Goal: Transaction & Acquisition: Purchase product/service

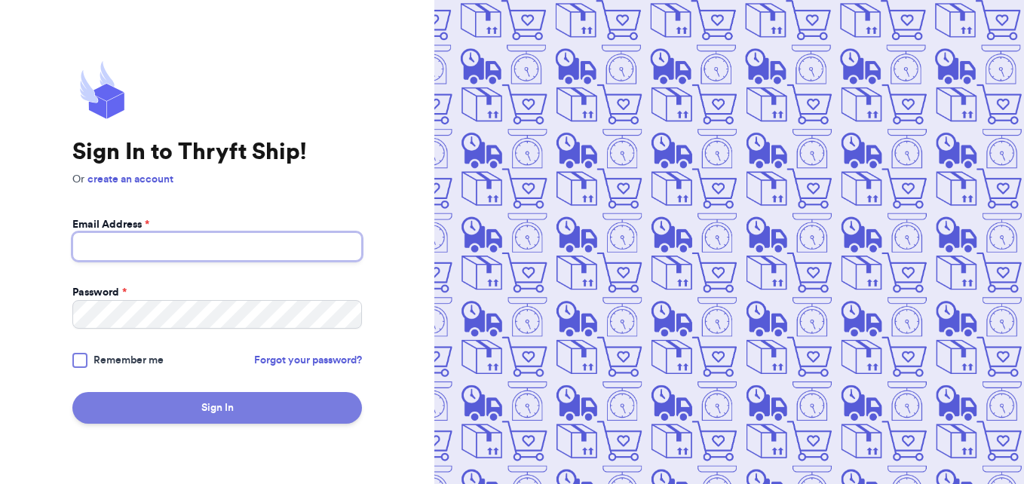
type input "[EMAIL_ADDRESS][DOMAIN_NAME]"
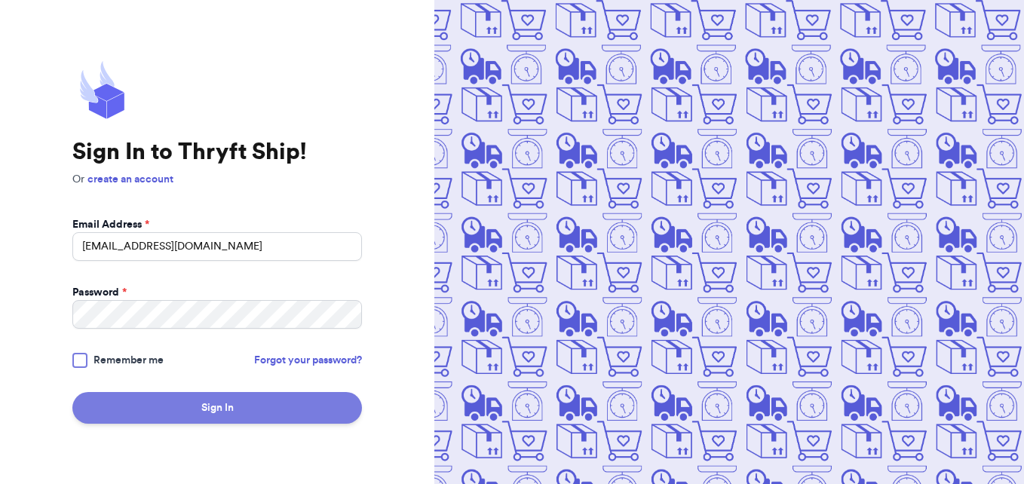
click at [242, 415] on button "Sign In" at bounding box center [217, 408] width 290 height 32
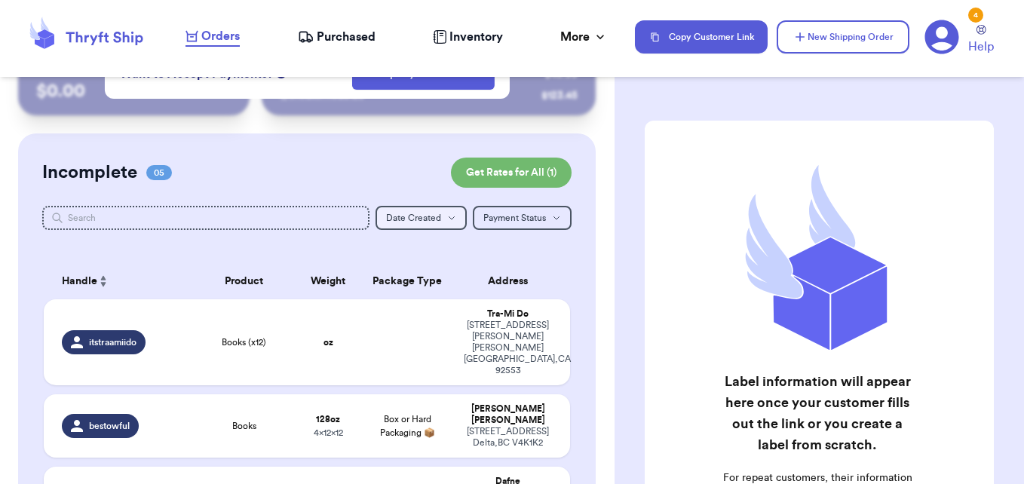
scroll to position [75, 0]
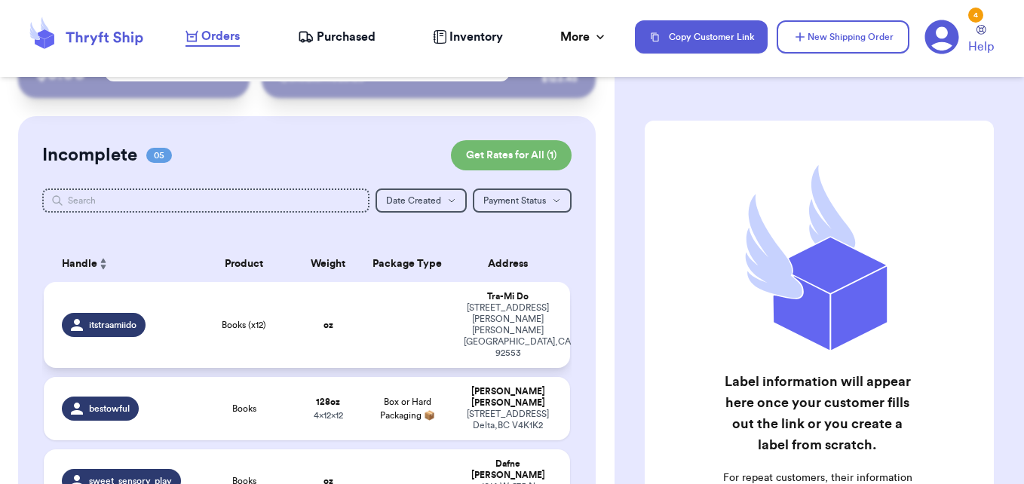
click at [380, 310] on td at bounding box center [407, 325] width 95 height 86
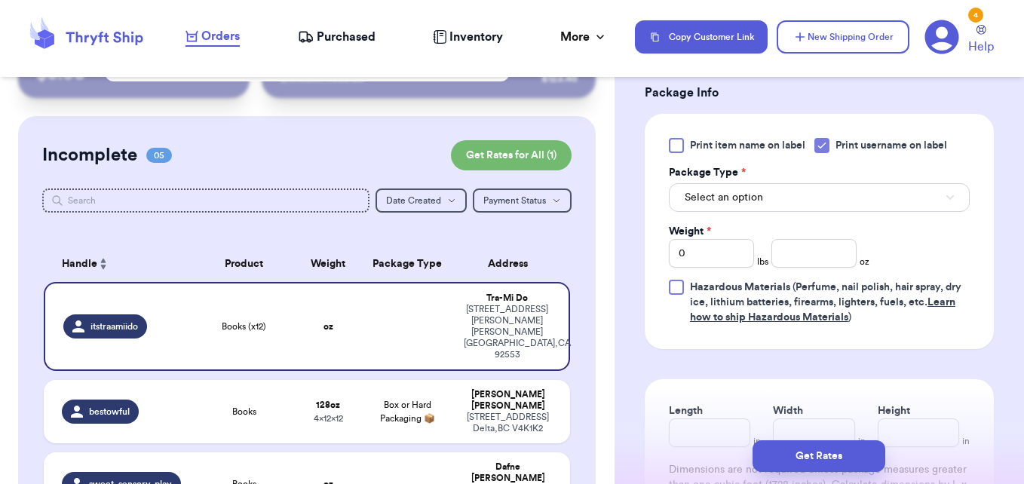
scroll to position [679, 0]
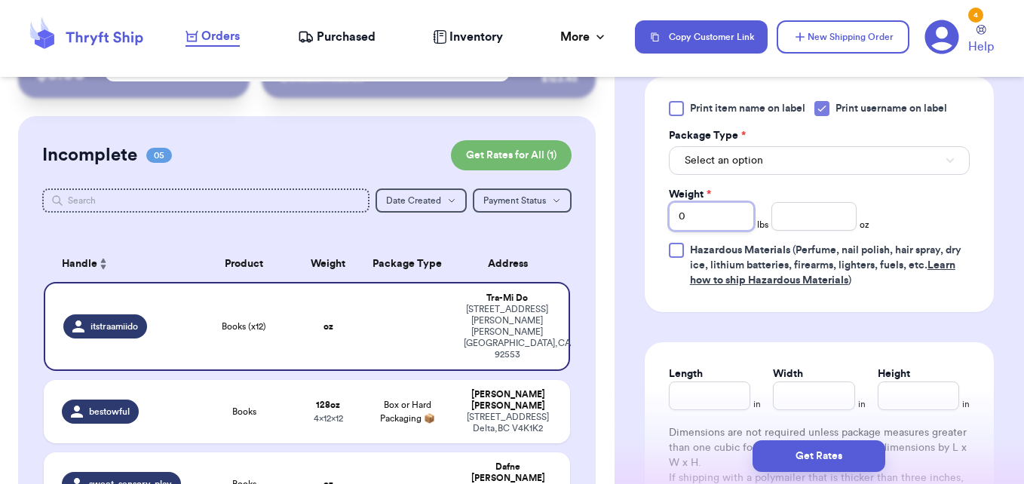
drag, startPoint x: 708, startPoint y: 238, endPoint x: 651, endPoint y: 231, distance: 57.0
click at [652, 231] on div "Print item name on label Print username on label Package Type * Select an optio…" at bounding box center [819, 194] width 349 height 235
type input "1"
type input "11"
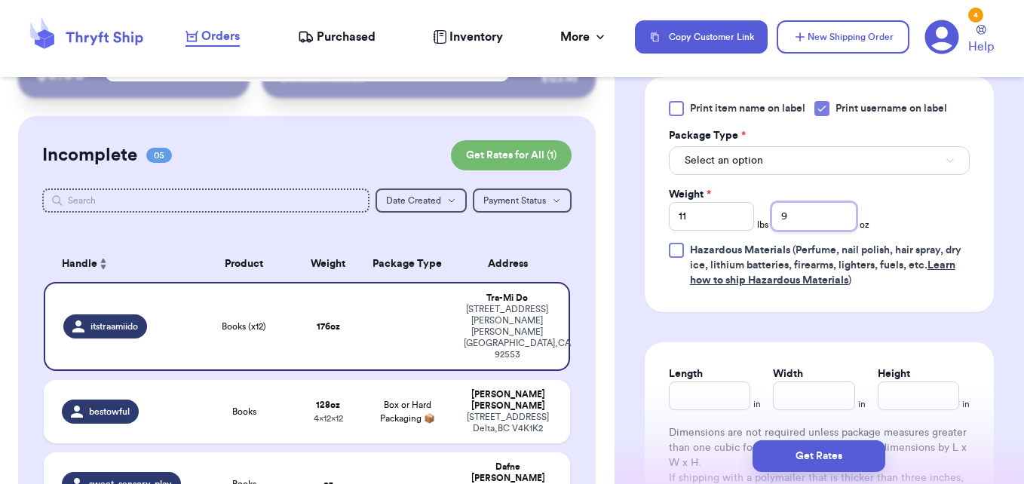
type input "9"
click at [803, 175] on button "Select an option" at bounding box center [819, 160] width 301 height 29
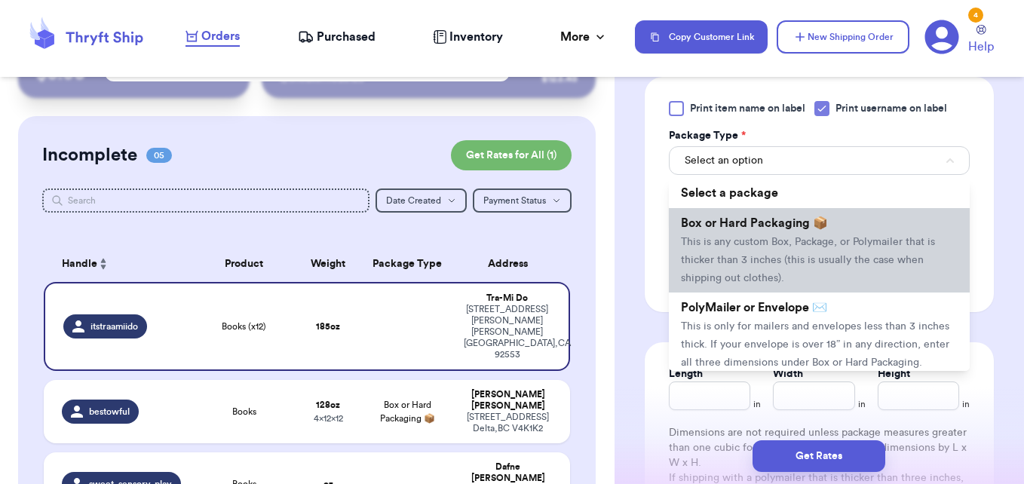
click at [800, 251] on li "Box or Hard Packaging 📦 This is any custom Box, Package, or Polymailer that is …" at bounding box center [819, 250] width 301 height 84
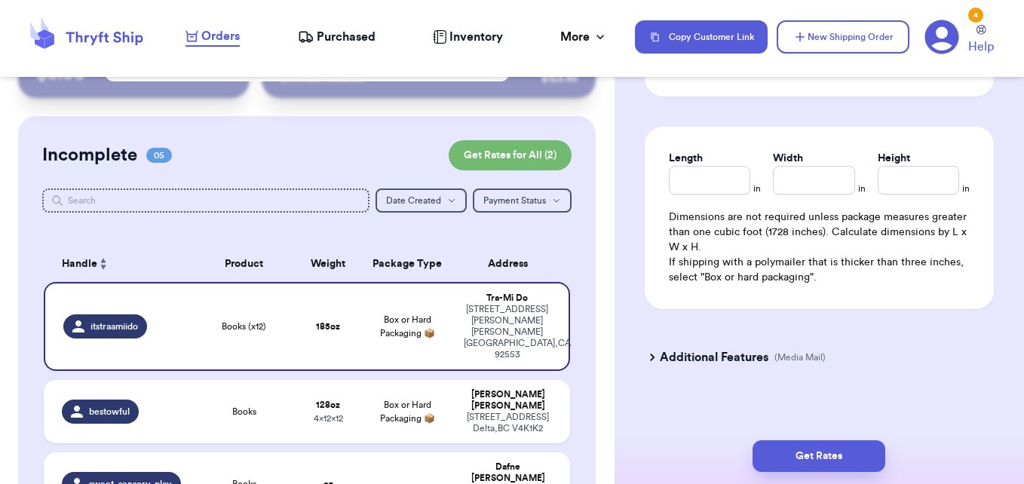
scroll to position [905, 0]
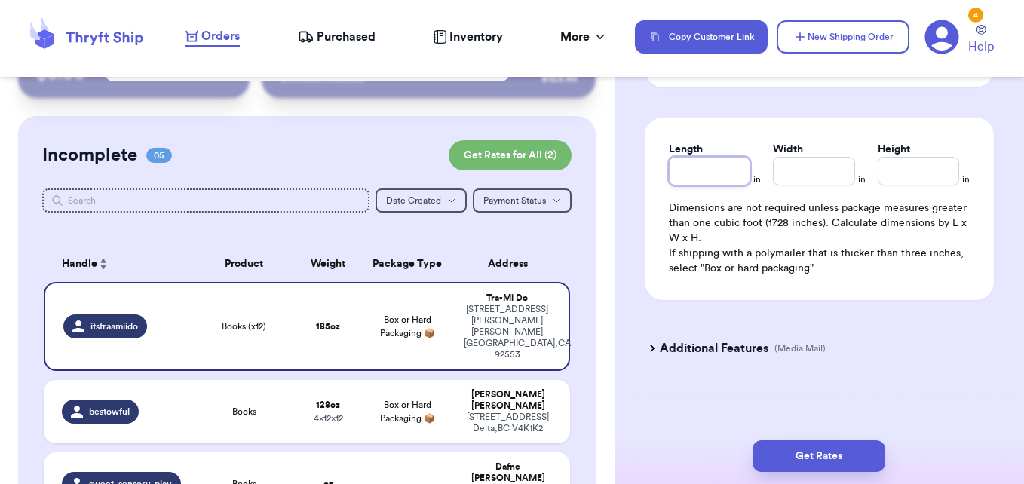
click at [703, 179] on input "Length" at bounding box center [709, 171] width 81 height 29
click at [705, 181] on input "Length" at bounding box center [709, 171] width 81 height 29
type input "13"
type input "8"
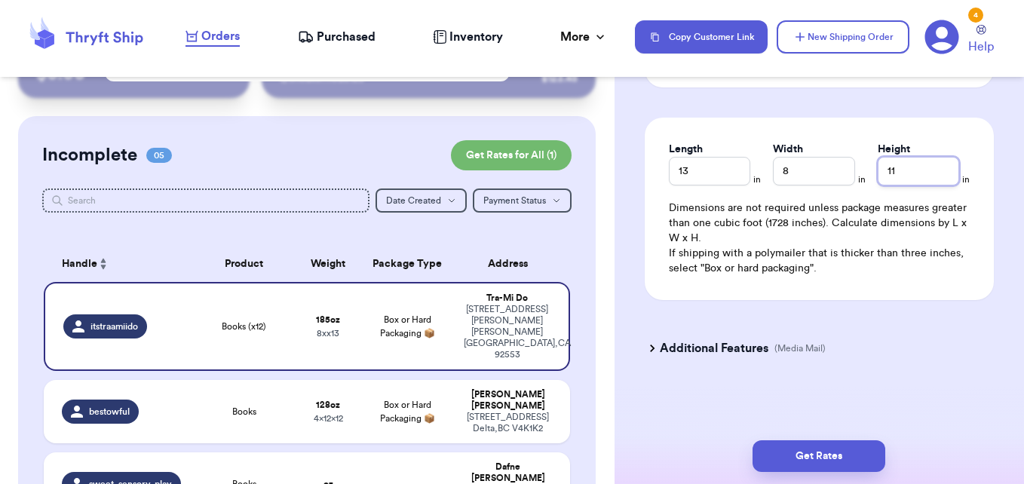
type input "11"
click at [660, 348] on h3 "Additional Features" at bounding box center [714, 348] width 109 height 18
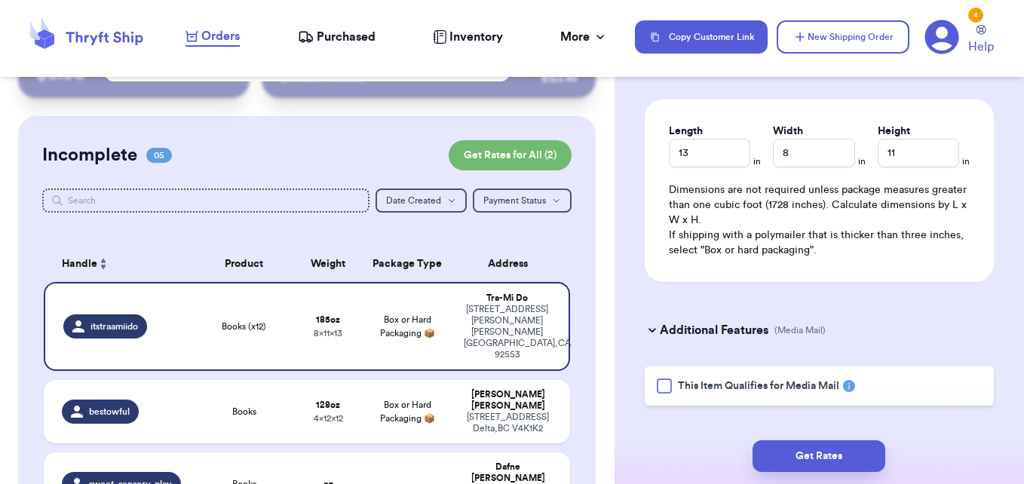
click at [660, 394] on div at bounding box center [664, 385] width 15 height 15
click at [0, 0] on input "This Item Qualifies for Media Mail" at bounding box center [0, 0] width 0 height 0
click at [815, 453] on button "Get Rates" at bounding box center [818, 456] width 133 height 32
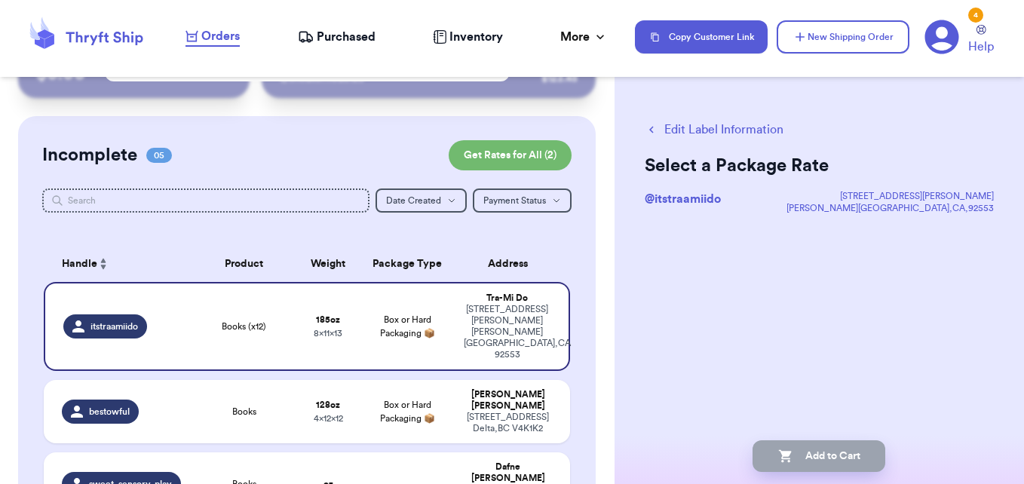
scroll to position [0, 0]
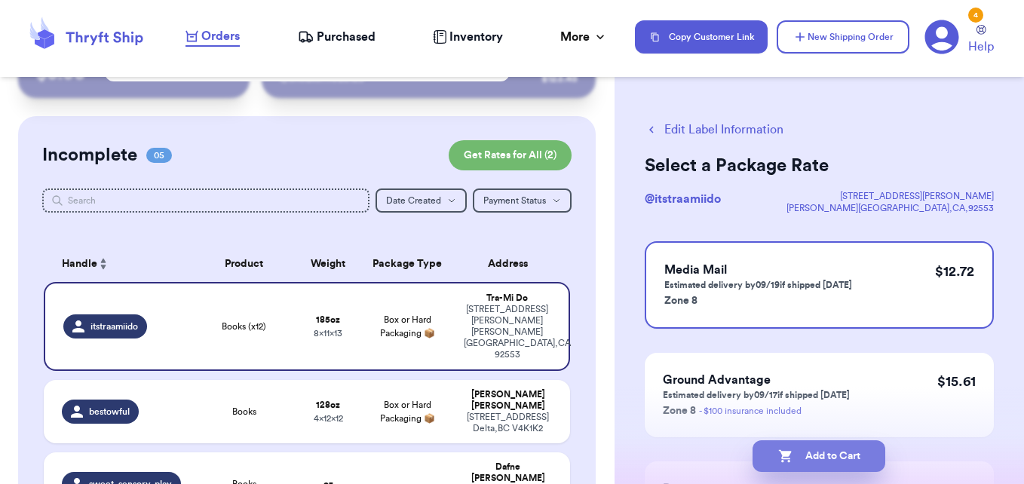
click at [850, 455] on button "Add to Cart" at bounding box center [818, 456] width 133 height 32
checkbox input "true"
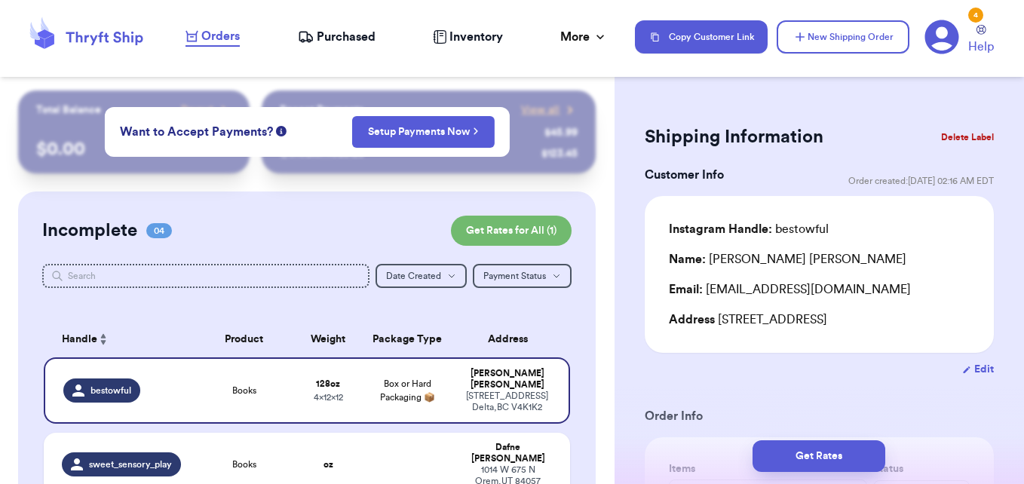
click at [970, 367] on button "Edit" at bounding box center [978, 369] width 32 height 15
select select "BC"
select select "CA"
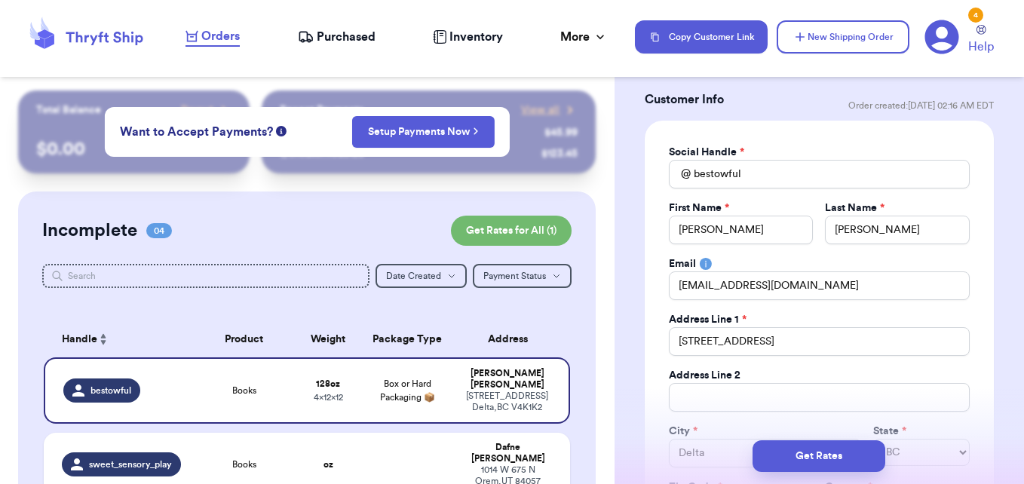
scroll to position [151, 0]
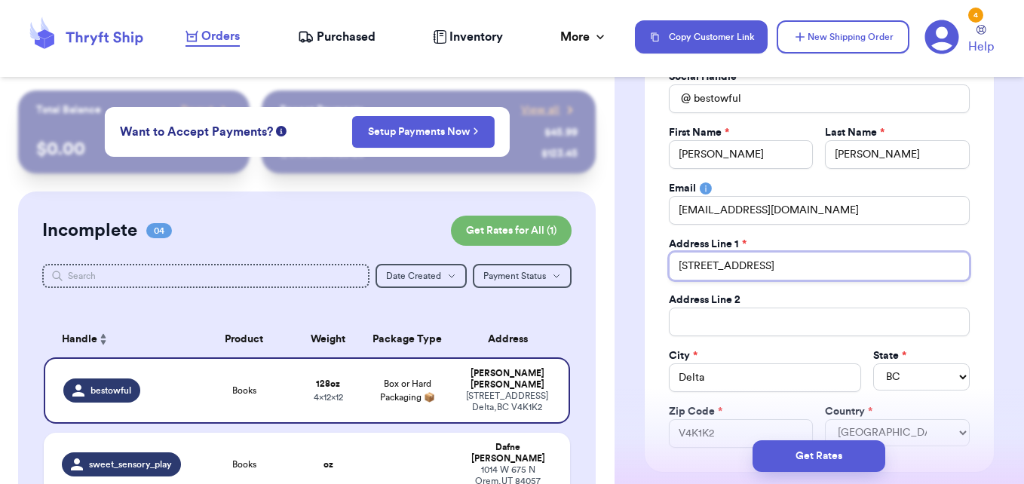
drag, startPoint x: 745, startPoint y: 269, endPoint x: 673, endPoint y: 262, distance: 72.0
click at [673, 262] on input "[STREET_ADDRESS]" at bounding box center [819, 266] width 301 height 29
paste input "[STREET_ADDRESS]"
type input "[STREET_ADDRESS]"
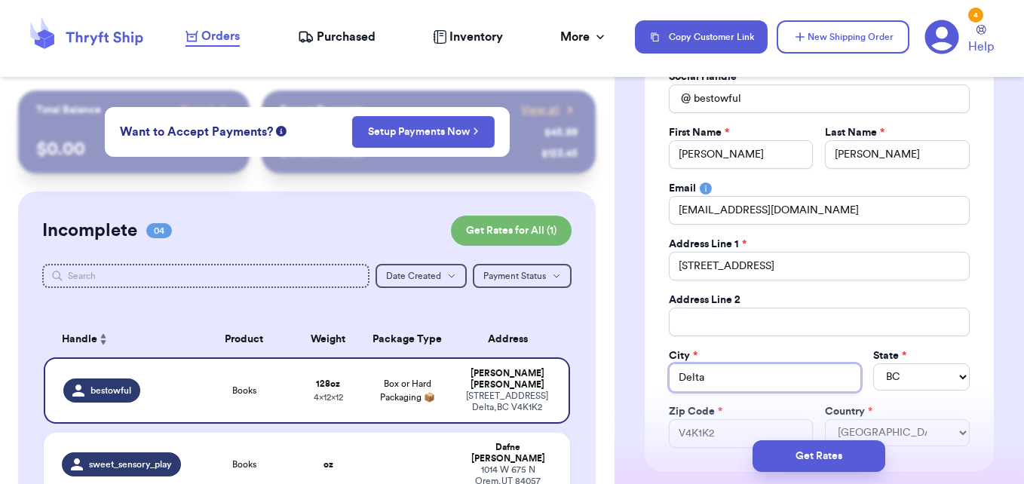
click at [703, 372] on input "Delta" at bounding box center [765, 377] width 192 height 29
click at [905, 386] on select "AB BC MB NB NL NS ON PE QC SK" at bounding box center [921, 376] width 97 height 27
click at [795, 385] on input "Seatle" at bounding box center [765, 377] width 192 height 29
click at [701, 375] on input "Seatle" at bounding box center [765, 377] width 192 height 29
click at [780, 389] on input "[GEOGRAPHIC_DATA]" at bounding box center [765, 377] width 192 height 29
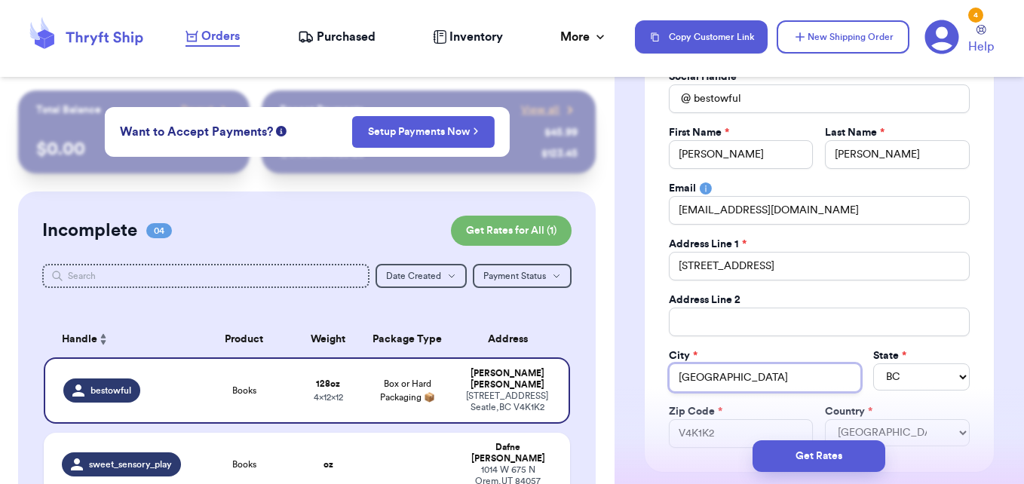
type input "[GEOGRAPHIC_DATA]"
click at [897, 369] on select "AB BC MB NB NL NS ON PE QC SK" at bounding box center [921, 376] width 97 height 27
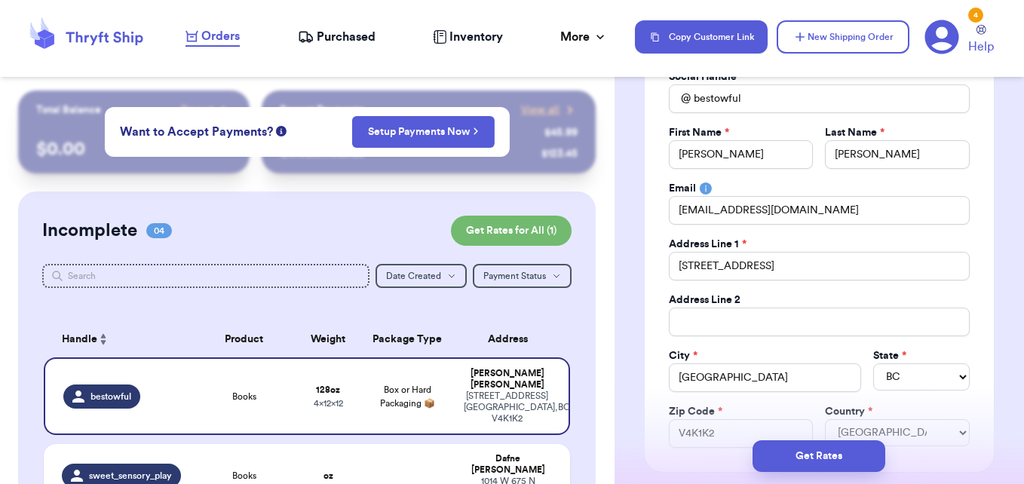
click at [981, 286] on div "Social Handle * @ bestowful First Name * [PERSON_NAME] Last Name * [PERSON_NAME…" at bounding box center [819, 258] width 349 height 427
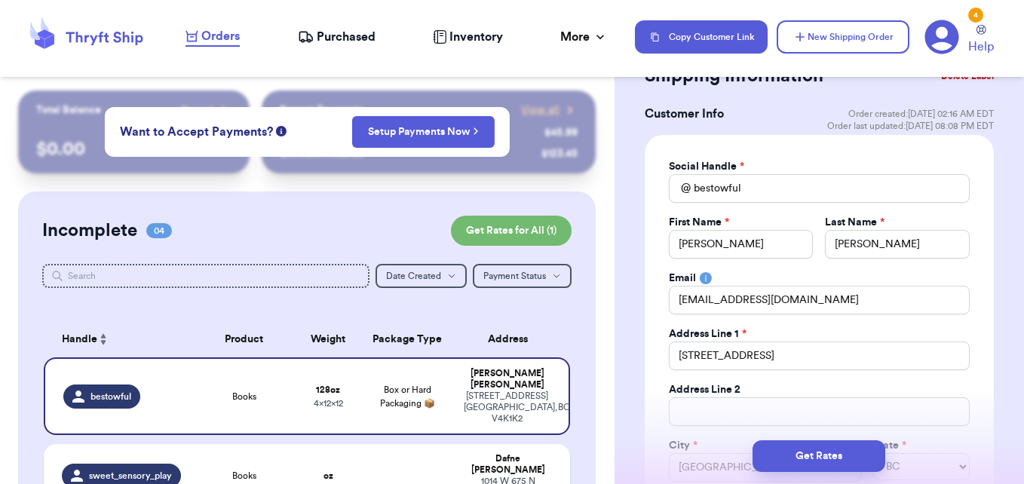
scroll to position [226, 0]
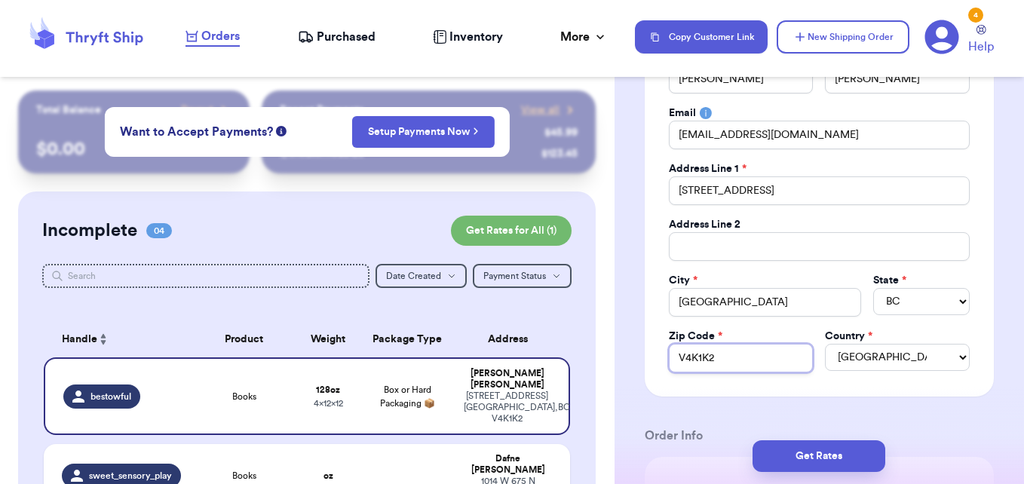
drag, startPoint x: 734, startPoint y: 363, endPoint x: 656, endPoint y: 357, distance: 77.9
click at [656, 357] on div "Social Handle * @ bestowful First Name * [PERSON_NAME] Last Name * [PERSON_NAME…" at bounding box center [819, 183] width 349 height 427
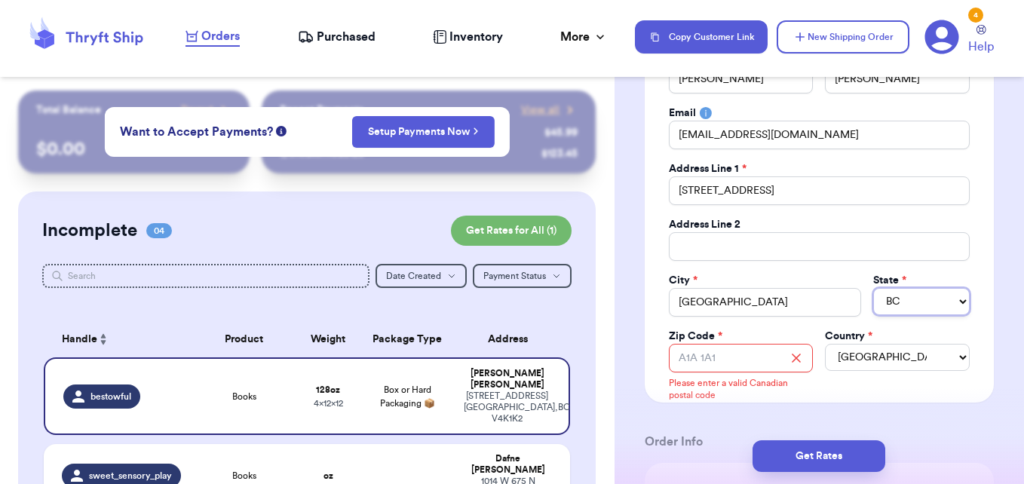
click at [873, 303] on select "AB BC MB NB NL NS ON PE QC SK" at bounding box center [921, 301] width 97 height 27
click at [875, 302] on select "AB BC MB NB NL NS ON PE QC SK" at bounding box center [921, 301] width 97 height 27
click at [725, 366] on input "Zip Code *" at bounding box center [741, 358] width 145 height 29
click at [870, 361] on select "[GEOGRAPHIC_DATA] [GEOGRAPHIC_DATA] [GEOGRAPHIC_DATA]" at bounding box center [897, 357] width 145 height 27
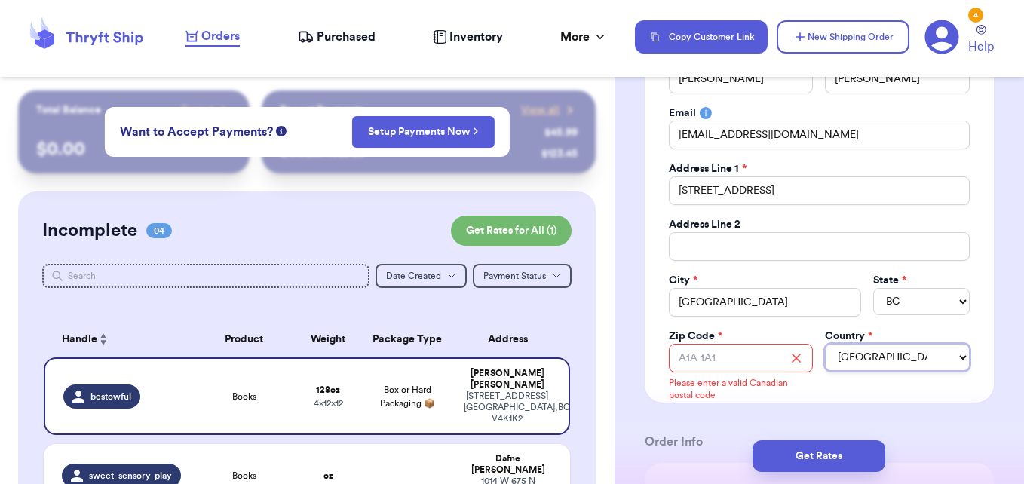
select select "US"
click at [825, 344] on select "[GEOGRAPHIC_DATA] [GEOGRAPHIC_DATA] [GEOGRAPHIC_DATA]" at bounding box center [897, 357] width 145 height 27
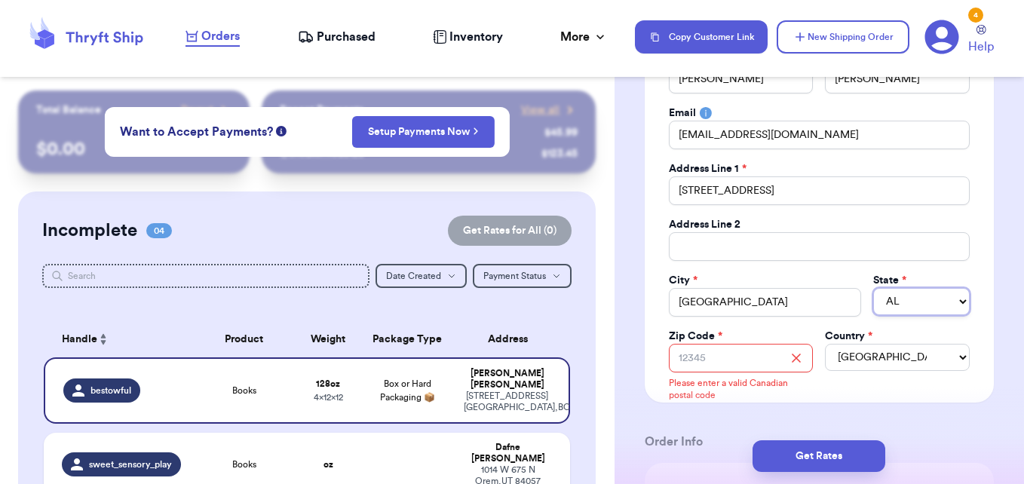
click at [901, 301] on select "AL AK AZ AR CA CO CT DE DC [GEOGRAPHIC_DATA] [GEOGRAPHIC_DATA] HI ID IL IN IA […" at bounding box center [921, 301] width 97 height 27
click at [873, 288] on select "AL AK AZ AR CA CO CT DE DC [GEOGRAPHIC_DATA] [GEOGRAPHIC_DATA] HI ID IL IN IA […" at bounding box center [921, 301] width 97 height 27
click at [893, 300] on select "AL AK AZ AR CA CO CT DE DC [GEOGRAPHIC_DATA] [GEOGRAPHIC_DATA] HI ID IL IN IA […" at bounding box center [921, 301] width 97 height 27
select select "WA"
click at [873, 288] on select "AL AK AZ AR CA CO CT DE DC [GEOGRAPHIC_DATA] [GEOGRAPHIC_DATA] HI ID IL IN IA […" at bounding box center [921, 301] width 97 height 27
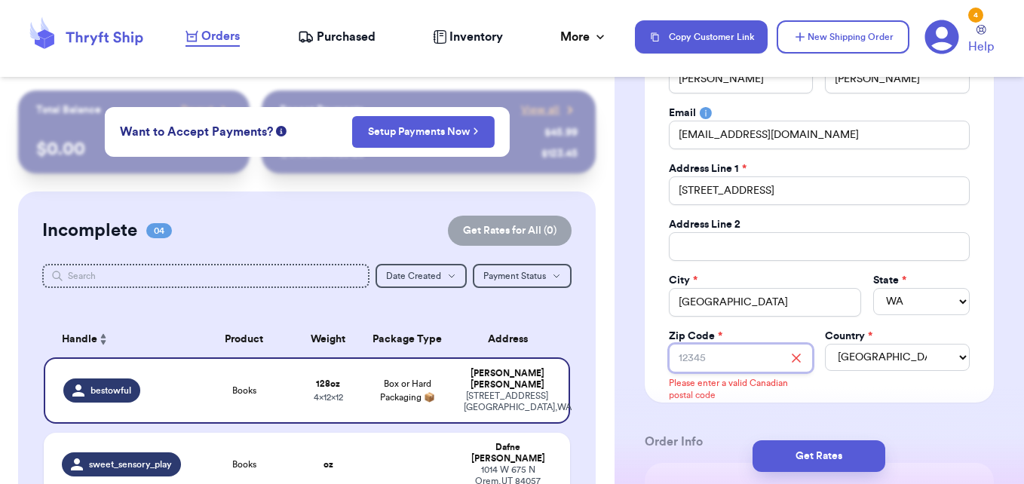
click at [755, 360] on input "Zip Code *" at bounding box center [741, 358] width 145 height 29
paste input "98117"
type input "98117"
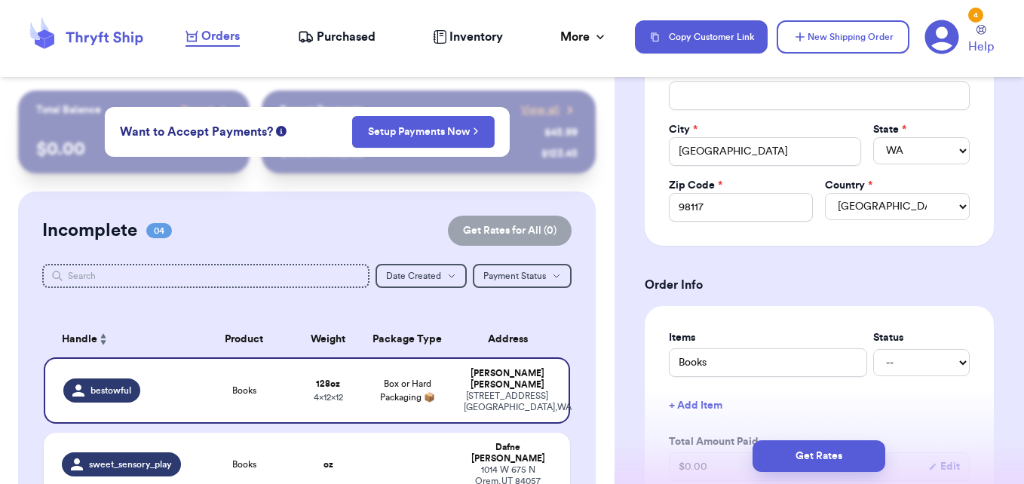
click at [987, 305] on div "Shipping Information Delete Label Customer Info Order created: [DATE] 02:16 AM …" at bounding box center [818, 484] width 409 height 1543
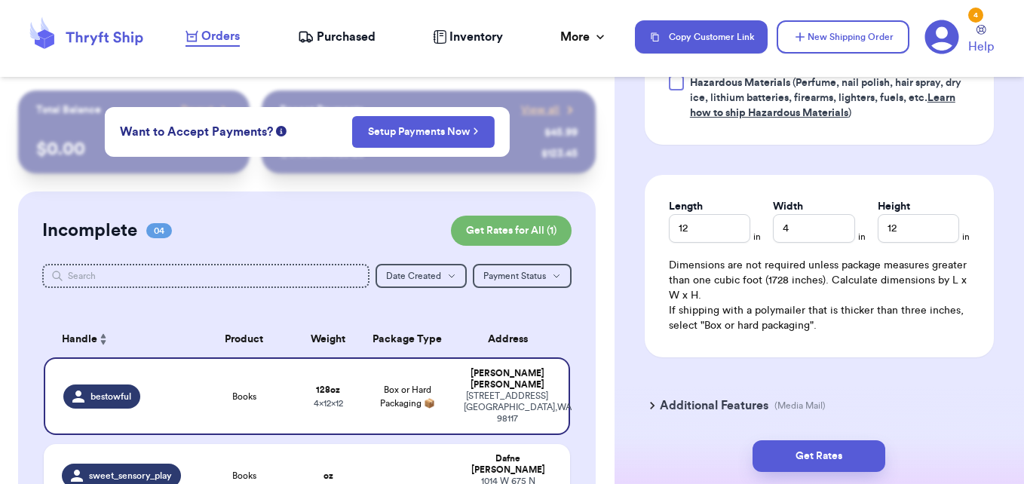
scroll to position [847, 0]
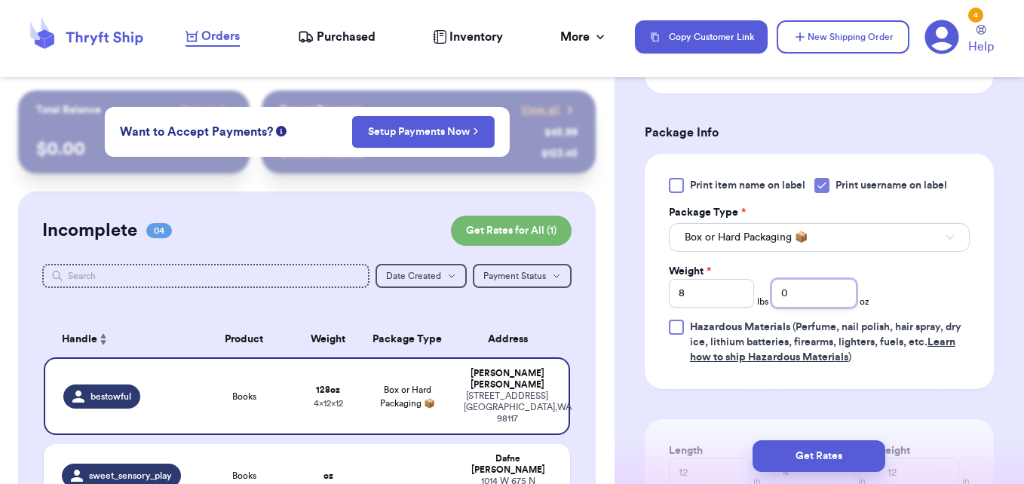
click at [823, 294] on input "0" at bounding box center [813, 293] width 85 height 29
type input "2"
click at [949, 304] on div "Print item name on label Print username on label Package Type * Box or Hard Pac…" at bounding box center [819, 271] width 301 height 187
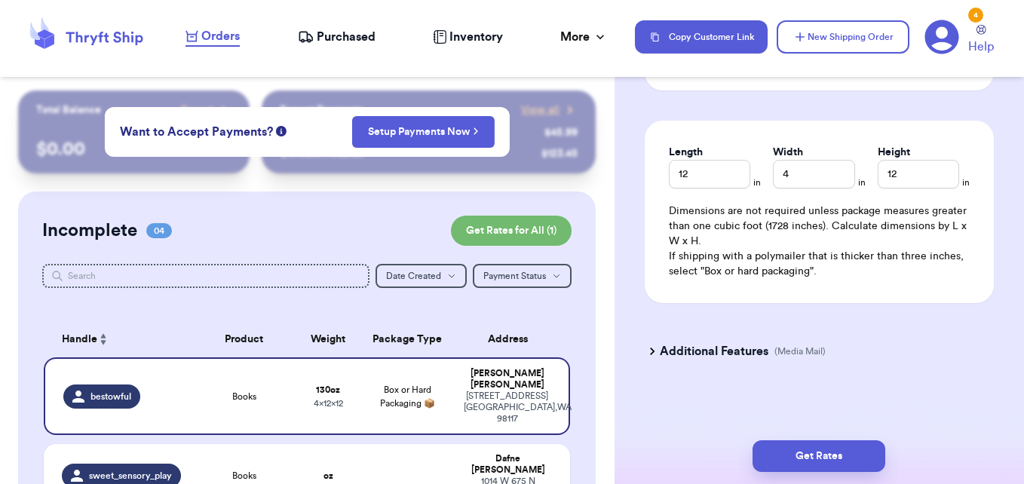
scroll to position [1149, 0]
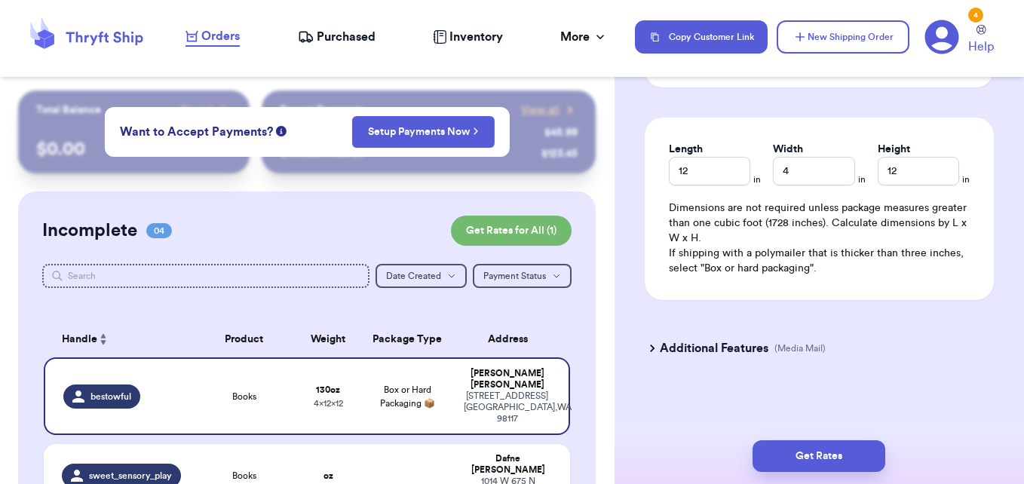
click at [670, 343] on h3 "Additional Features" at bounding box center [714, 348] width 109 height 18
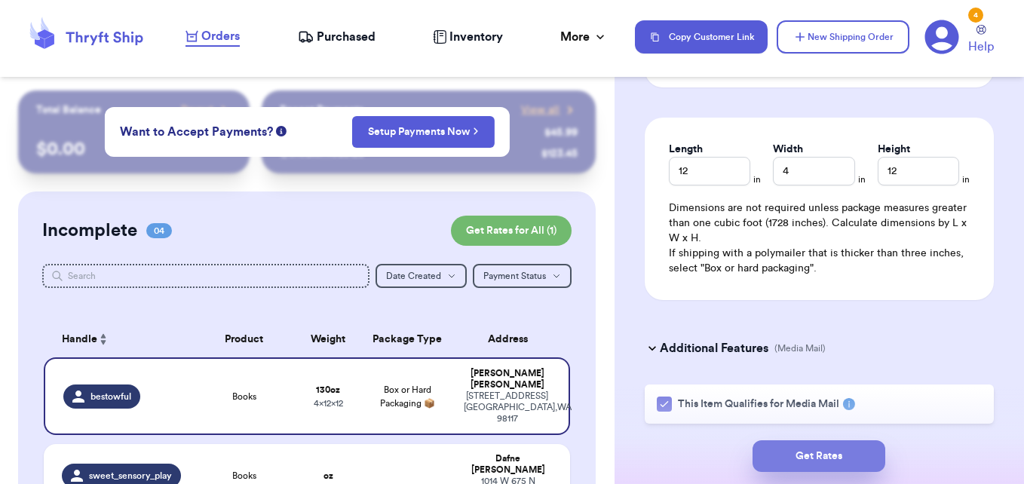
click at [850, 452] on button "Get Rates" at bounding box center [818, 456] width 133 height 32
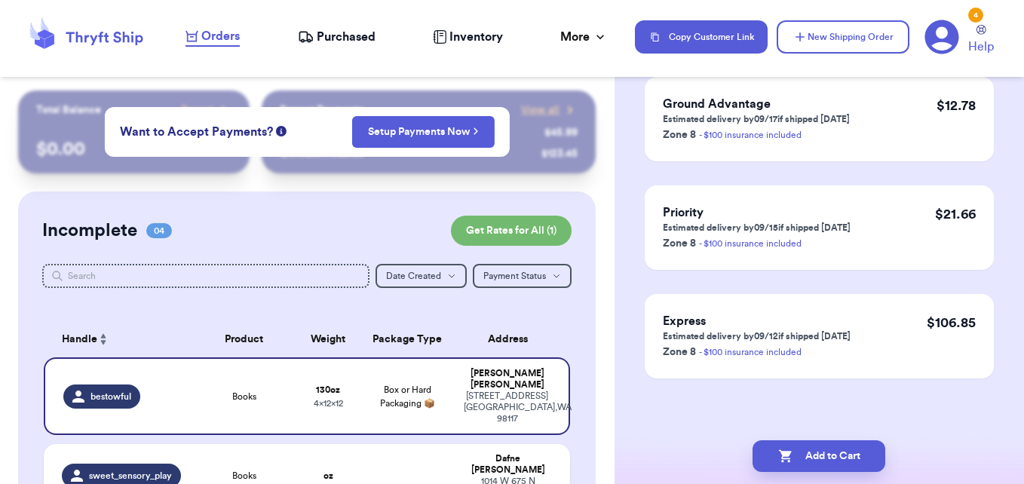
scroll to position [0, 0]
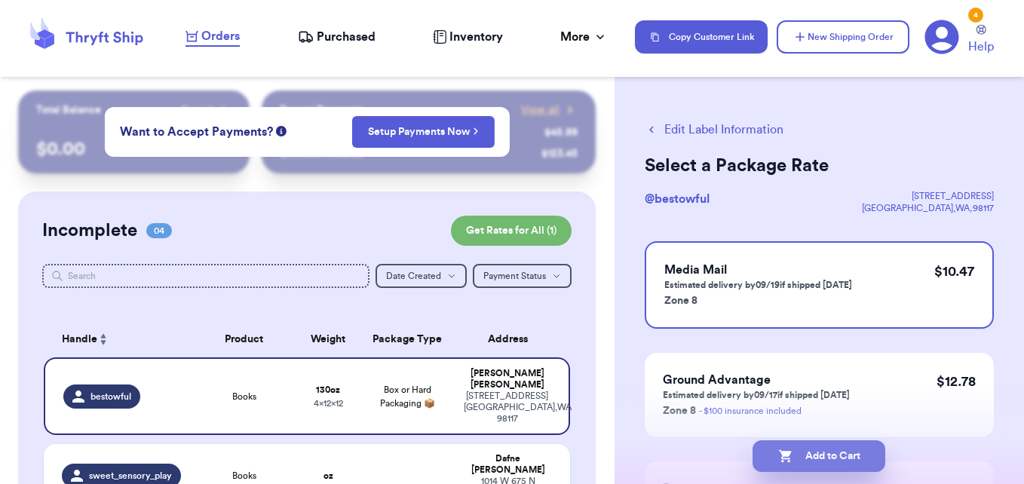
click at [836, 455] on button "Add to Cart" at bounding box center [818, 456] width 133 height 32
checkbox input "true"
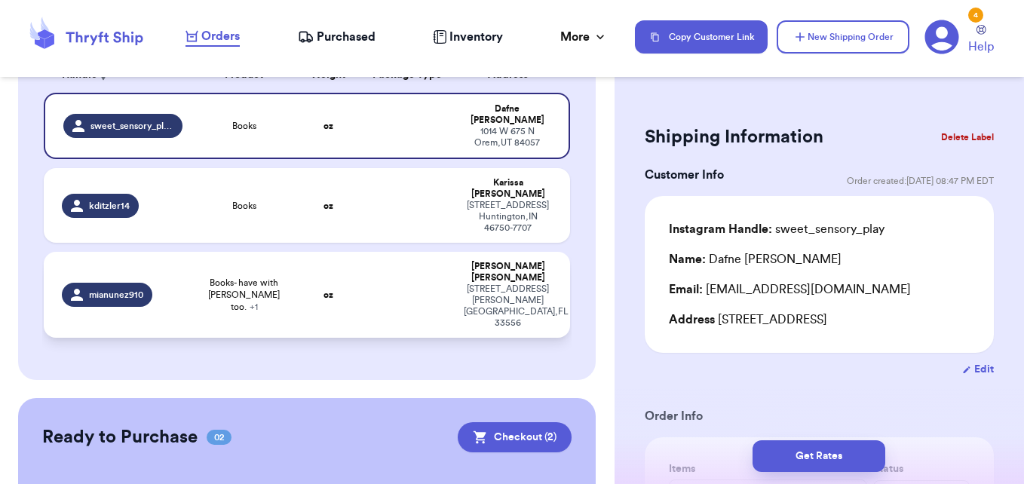
scroll to position [262, 0]
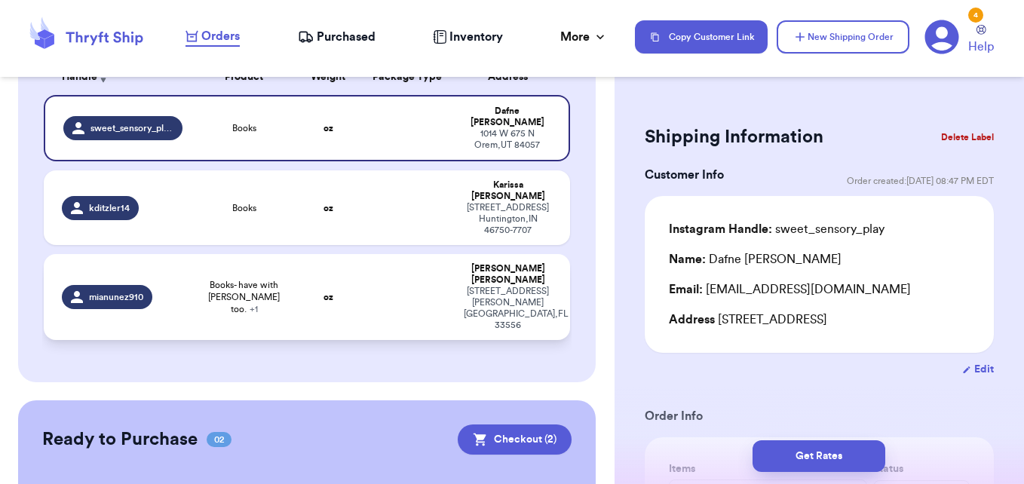
click at [365, 260] on td at bounding box center [407, 297] width 95 height 86
type input "Books- have with [PERSON_NAME] too."
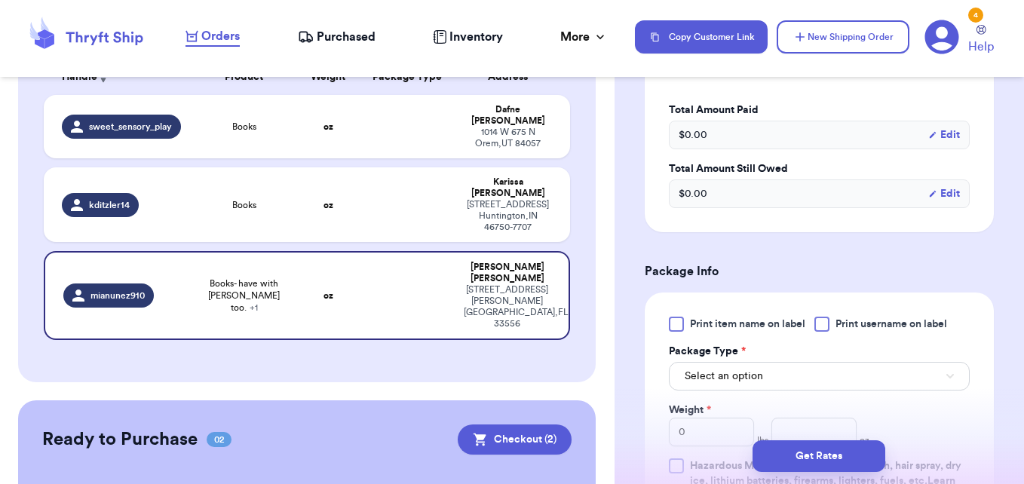
scroll to position [679, 0]
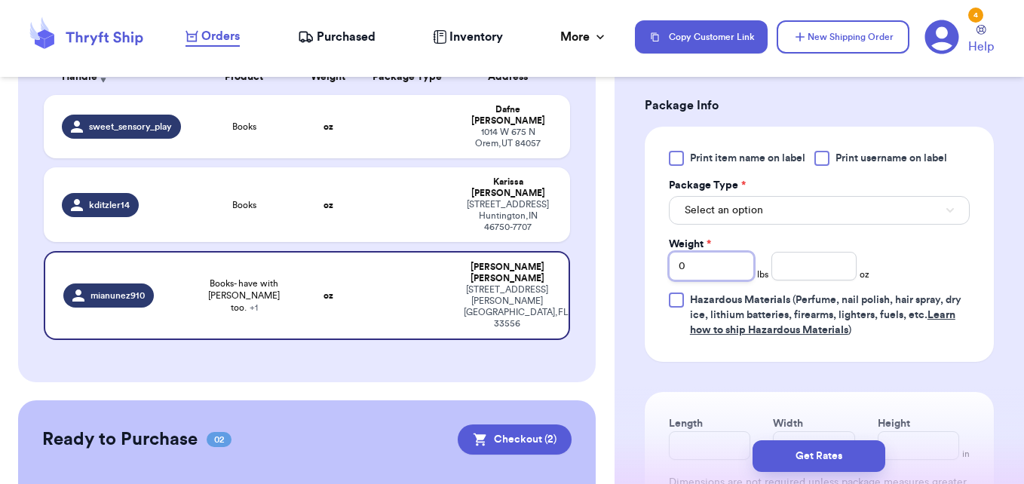
drag, startPoint x: 687, startPoint y: 267, endPoint x: 627, endPoint y: 267, distance: 60.3
click at [627, 267] on div "Shipping Information Delete Label Customer Info Order created: [DATE] 01:40 PM …" at bounding box center [818, 85] width 409 height 1347
type input "2"
type input "27"
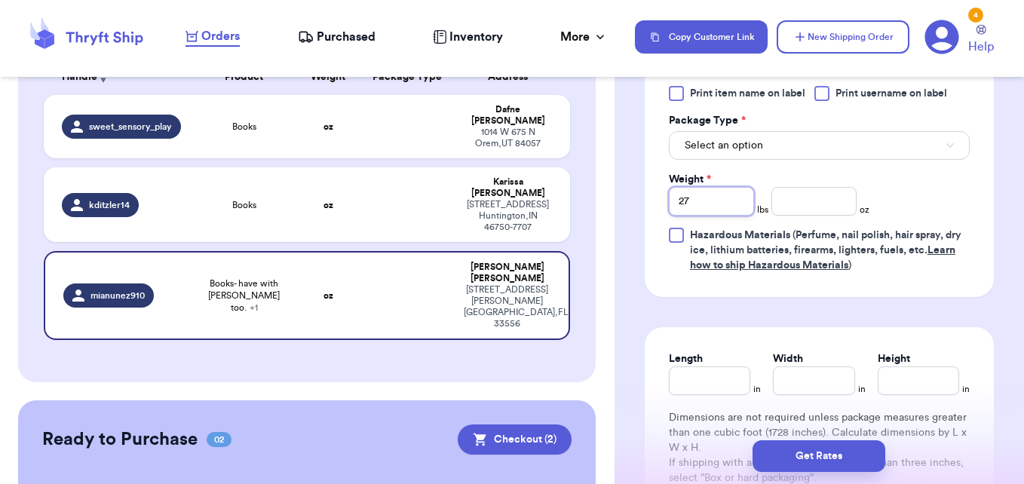
scroll to position [829, 0]
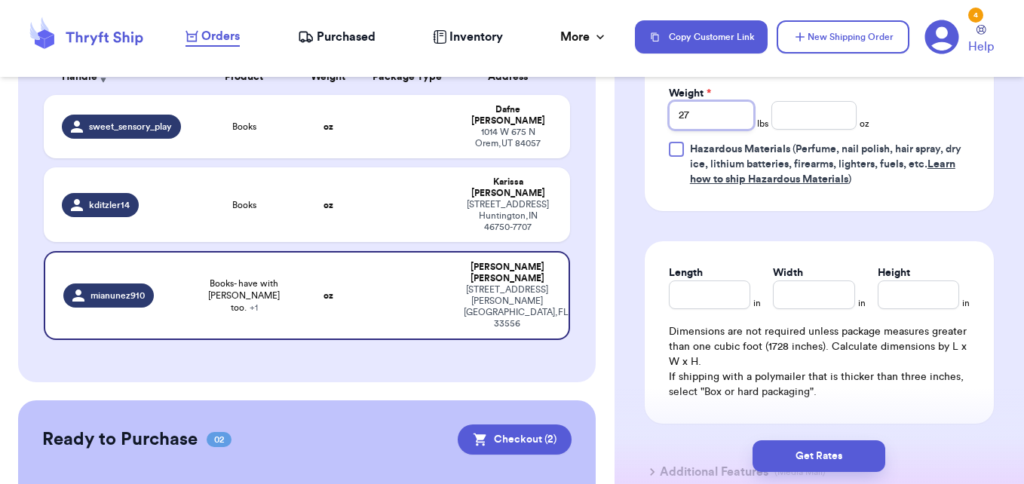
type input "27"
click at [683, 285] on input "Length" at bounding box center [709, 294] width 81 height 29
type input "1"
type input "16"
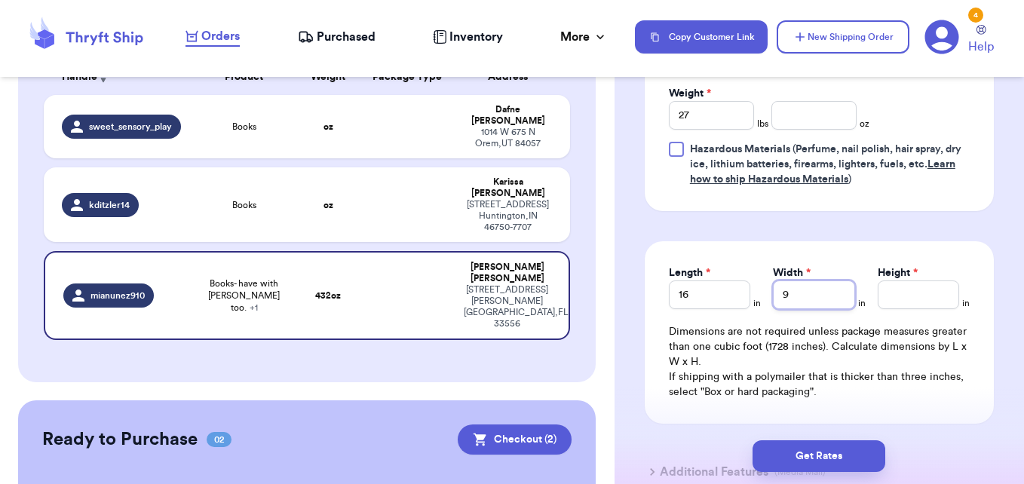
type input "9"
type input "1"
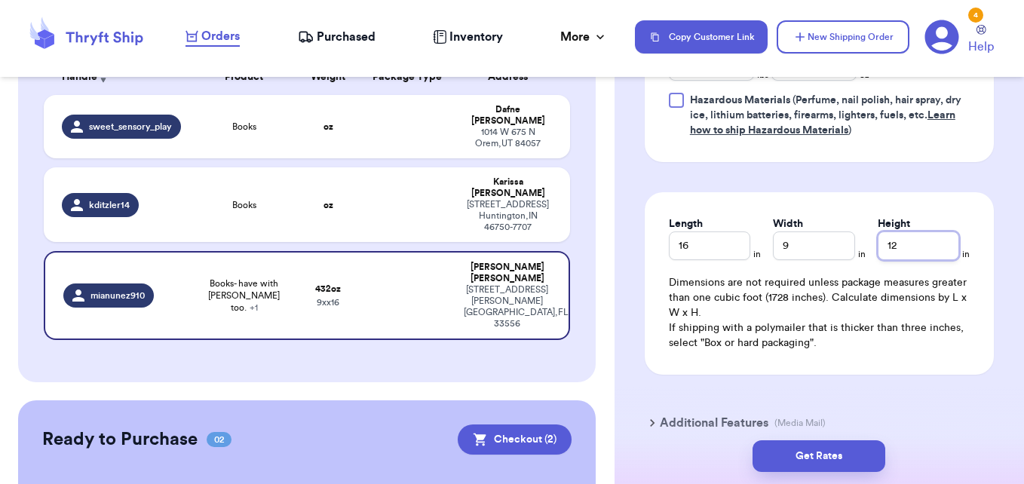
scroll to position [905, 0]
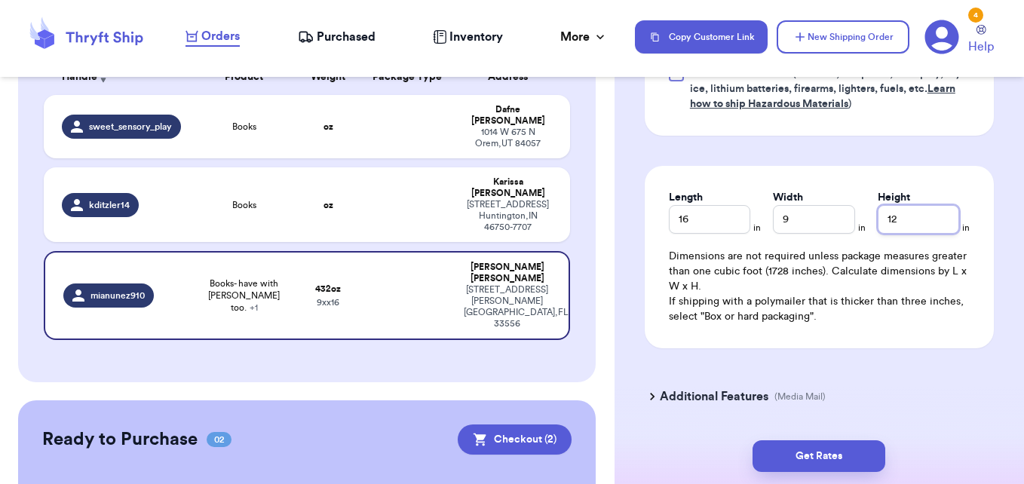
type input "12"
click at [684, 397] on h3 "Additional Features" at bounding box center [714, 397] width 109 height 18
click at [660, 452] on div "Get Rates" at bounding box center [819, 456] width 385 height 32
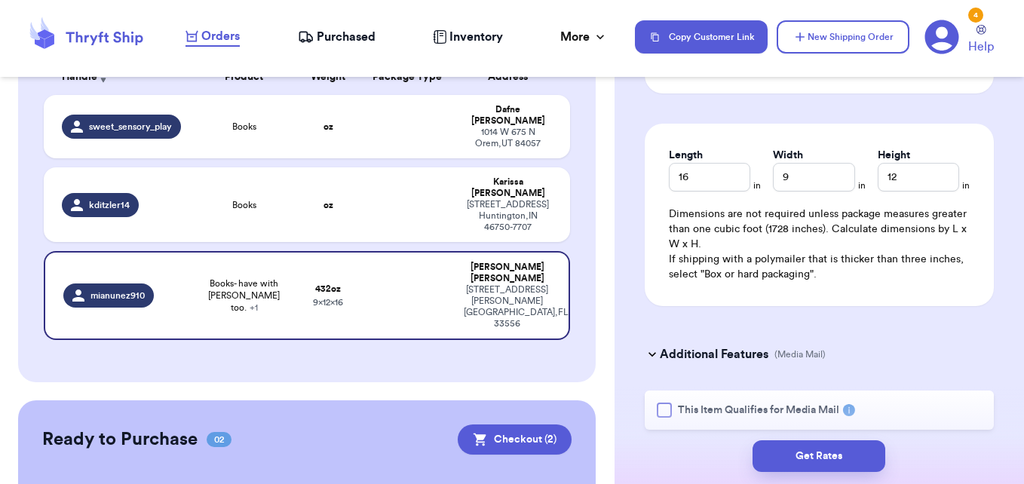
scroll to position [980, 0]
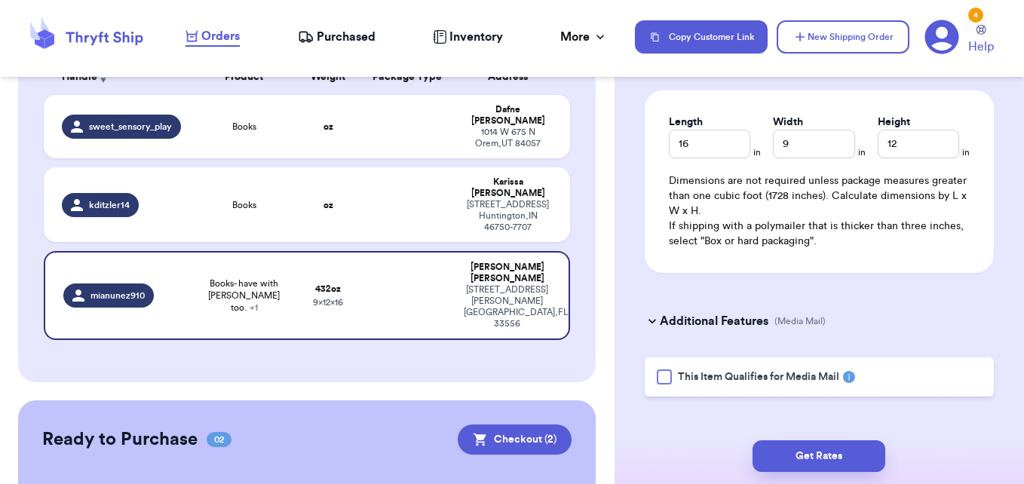
click at [667, 382] on div at bounding box center [664, 376] width 15 height 15
click at [0, 0] on input "This Item Qualifies for Media Mail" at bounding box center [0, 0] width 0 height 0
click at [795, 460] on button "Get Rates" at bounding box center [818, 456] width 133 height 32
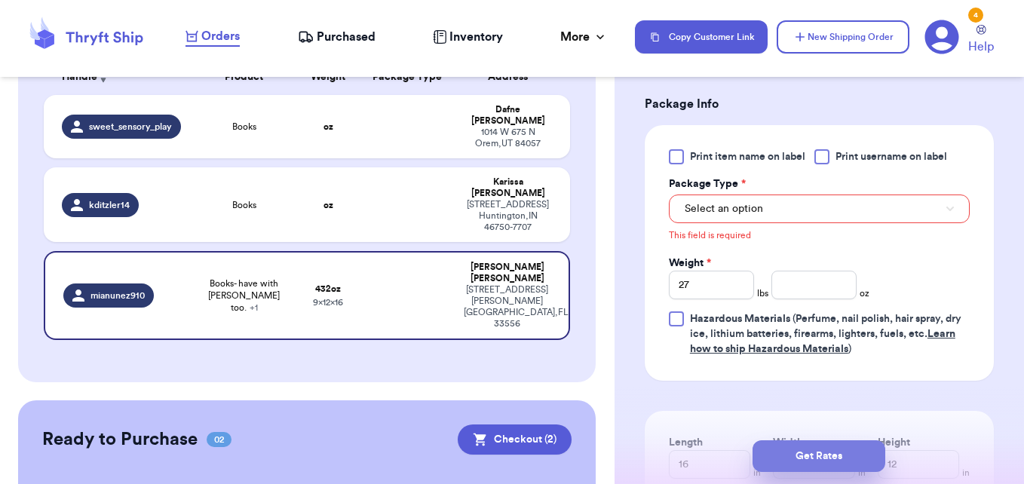
scroll to position [648, 0]
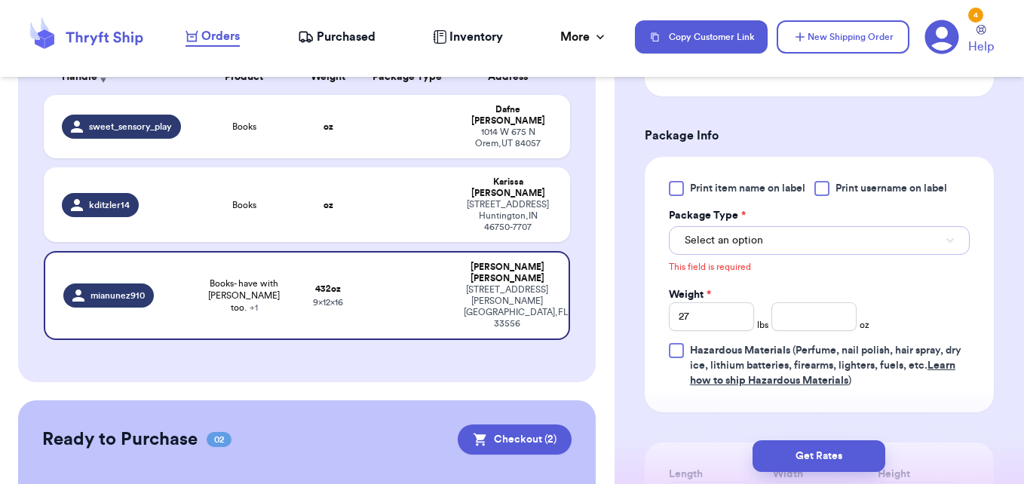
click at [758, 247] on span "Select an option" at bounding box center [724, 240] width 78 height 15
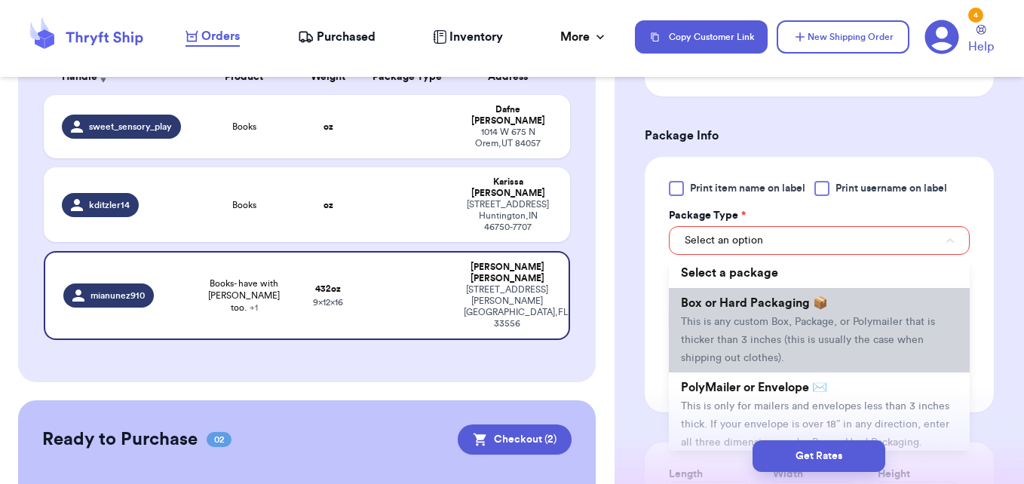
click at [752, 302] on span "Box or Hard Packaging 📦" at bounding box center [754, 303] width 147 height 12
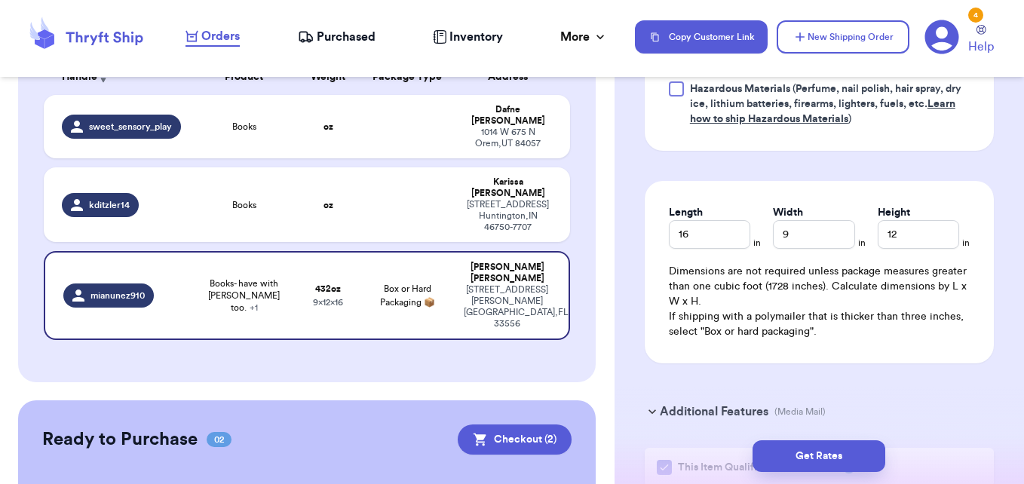
scroll to position [998, 0]
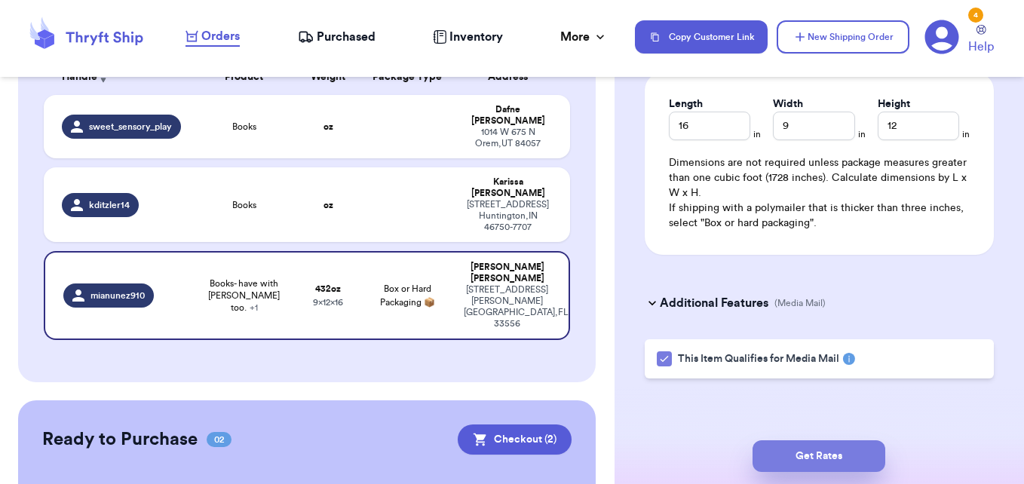
click at [848, 449] on button "Get Rates" at bounding box center [818, 456] width 133 height 32
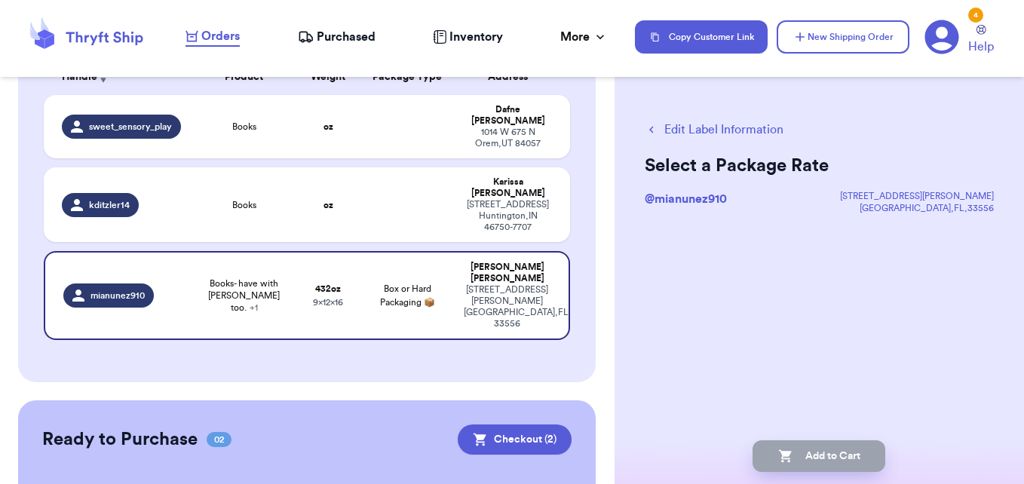
scroll to position [0, 0]
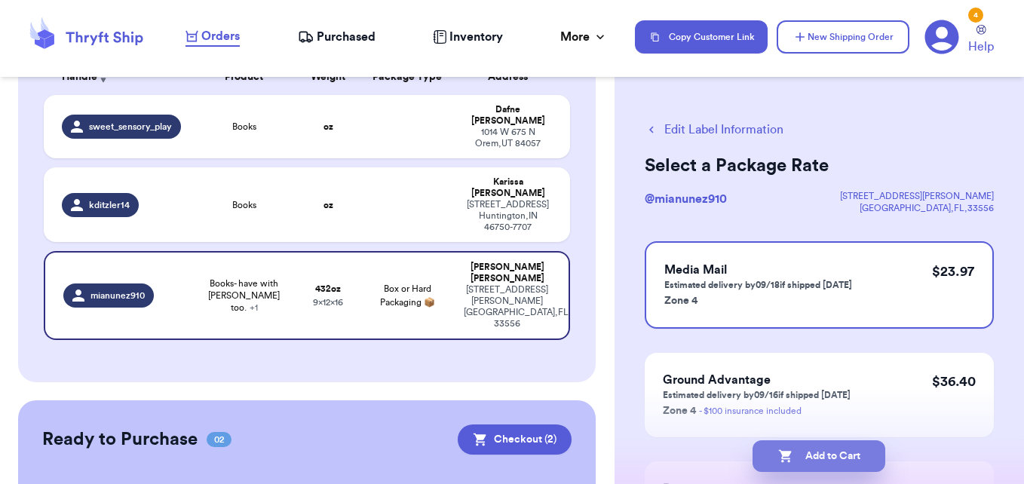
click at [826, 456] on button "Add to Cart" at bounding box center [818, 456] width 133 height 32
checkbox input "true"
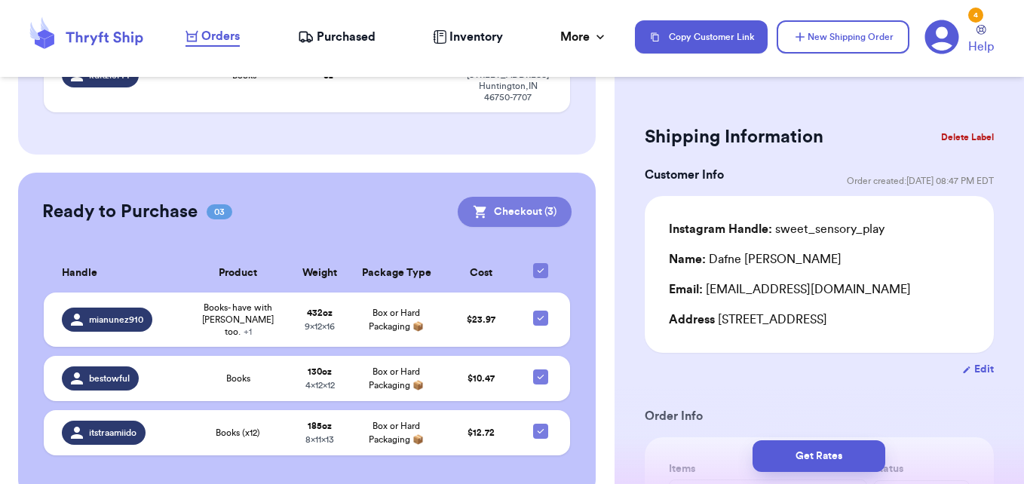
click at [511, 197] on button "Checkout ( 3 )" at bounding box center [515, 212] width 114 height 30
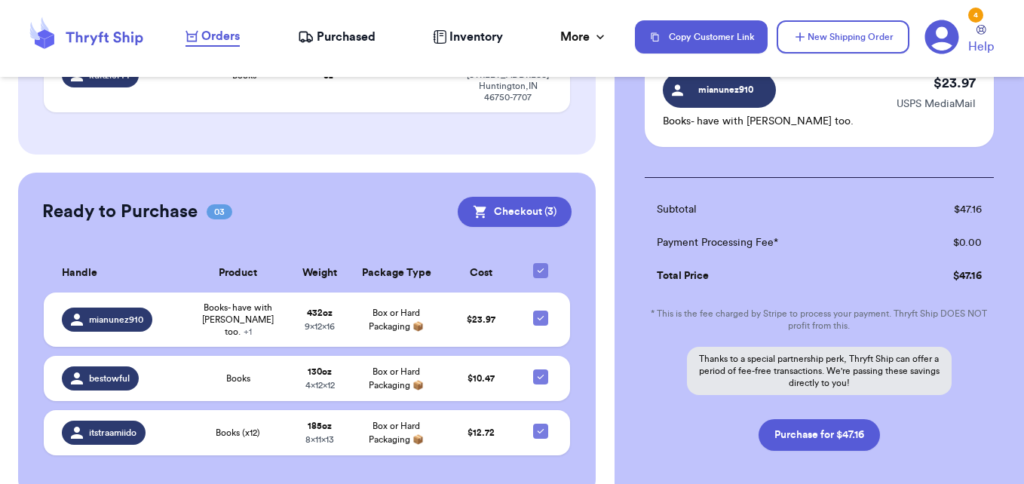
scroll to position [377, 0]
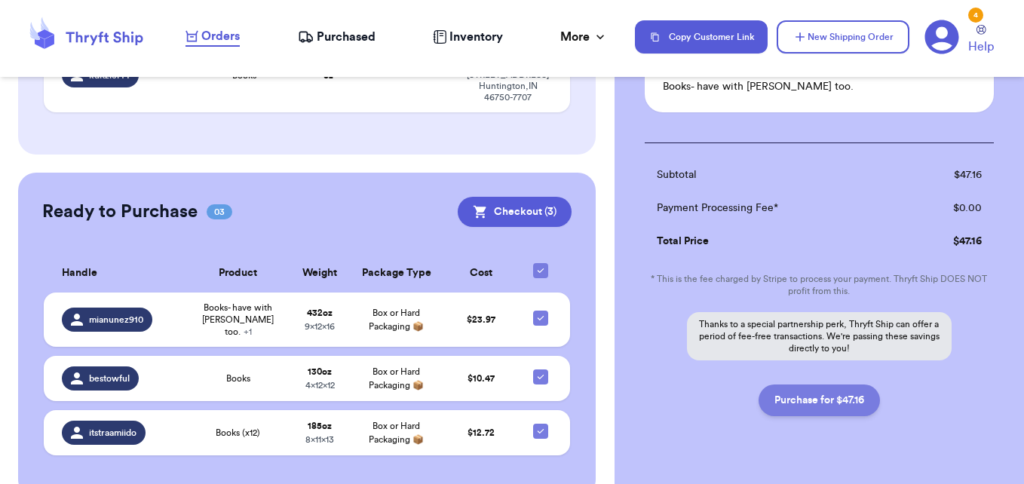
click at [841, 403] on button "Purchase for $47.16" at bounding box center [818, 401] width 121 height 32
checkbox input "false"
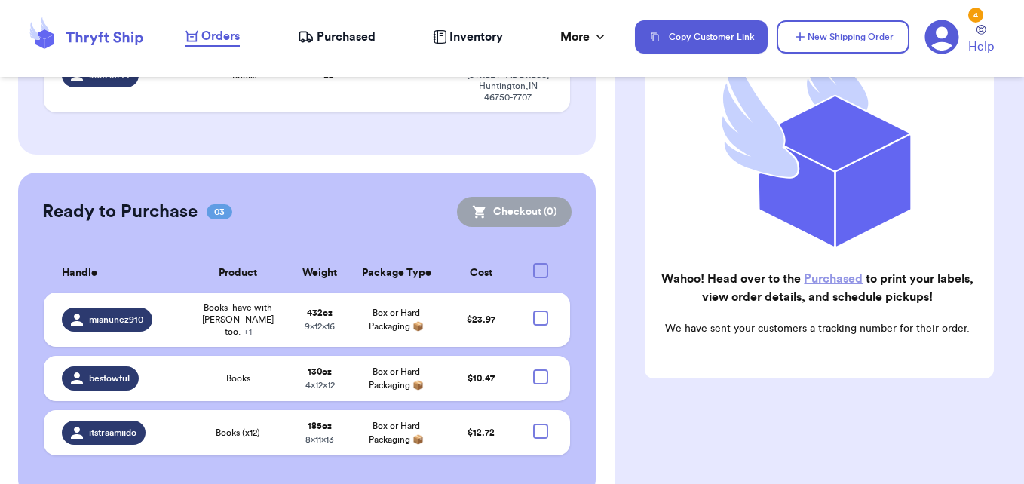
checkbox input "true"
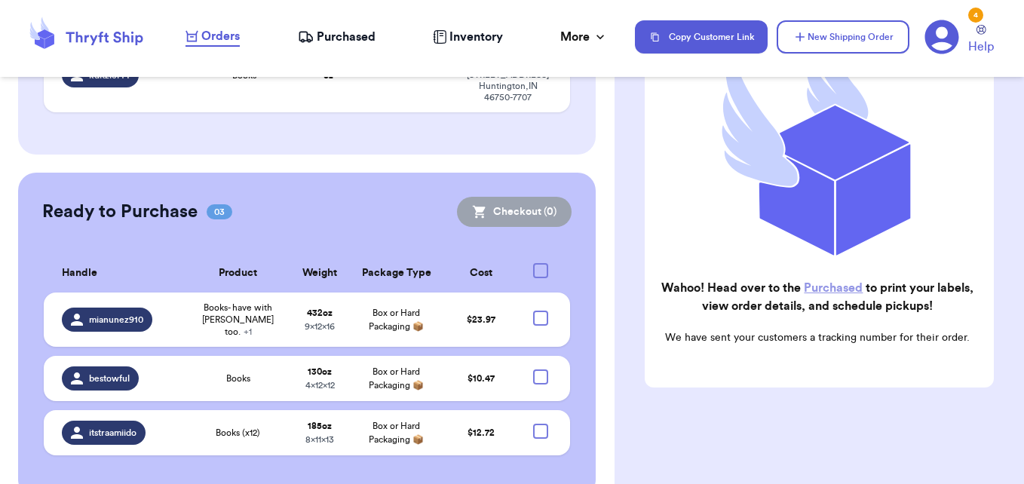
scroll to position [280, 0]
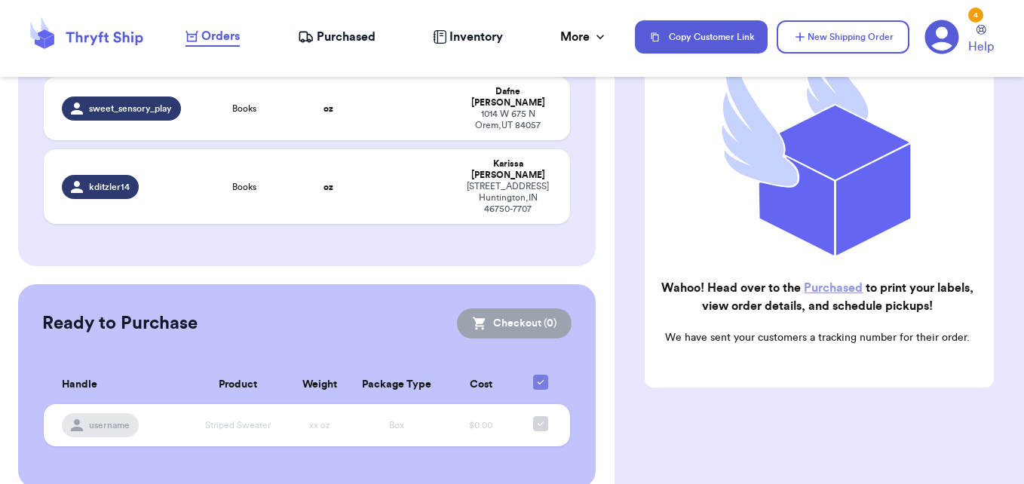
click at [338, 42] on span "Purchased" at bounding box center [346, 37] width 59 height 18
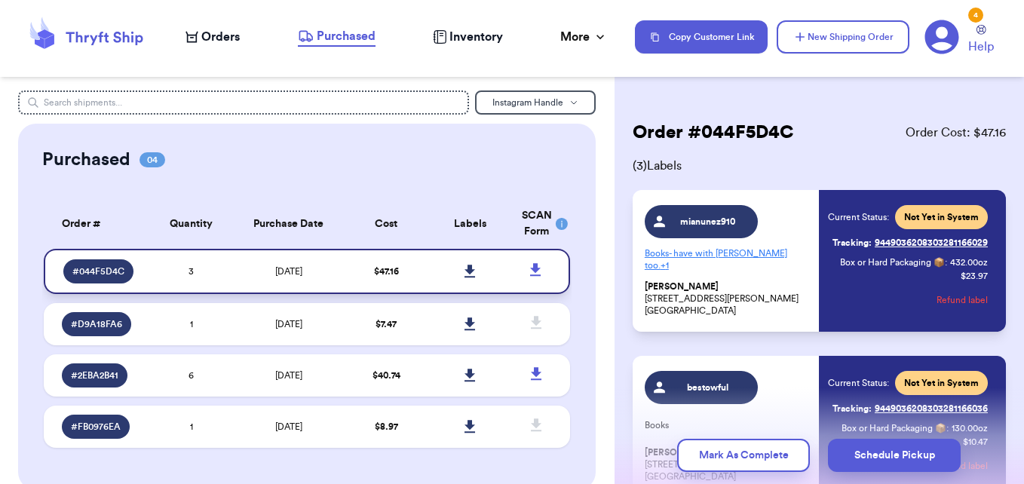
click at [464, 274] on icon at bounding box center [469, 272] width 11 height 14
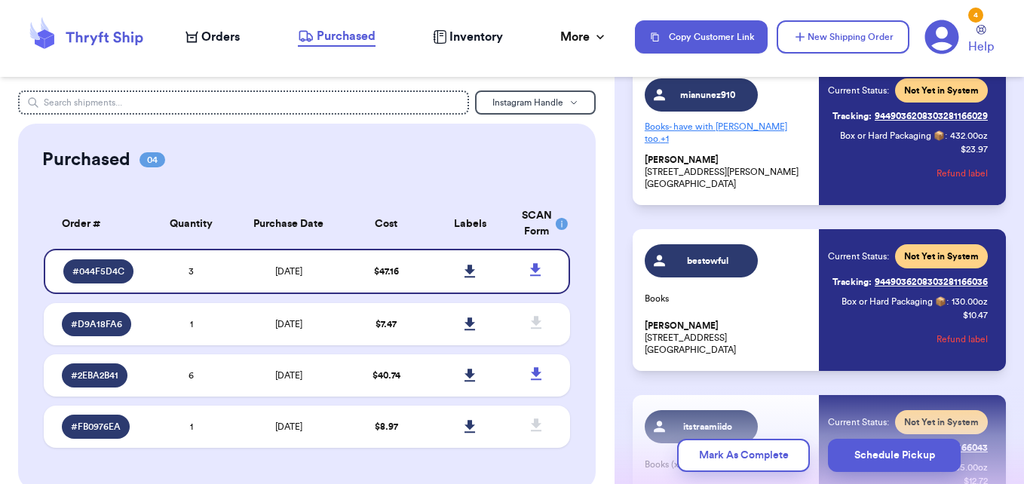
scroll to position [302, 0]
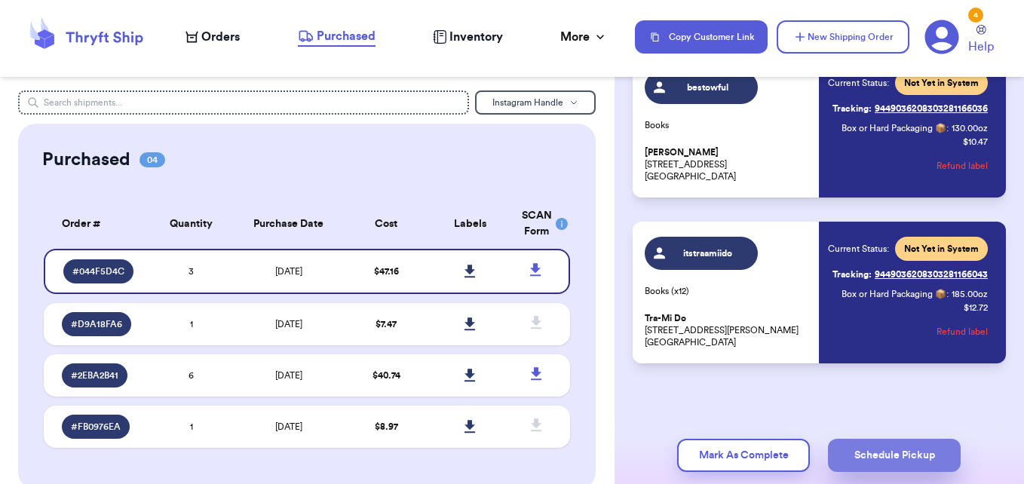
click at [860, 450] on button "Schedule Pickup" at bounding box center [894, 455] width 133 height 33
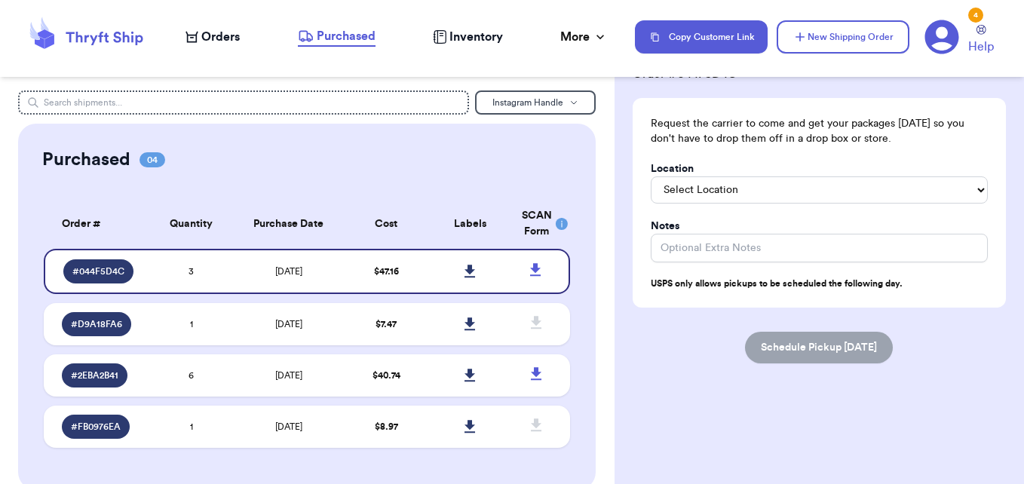
scroll to position [0, 0]
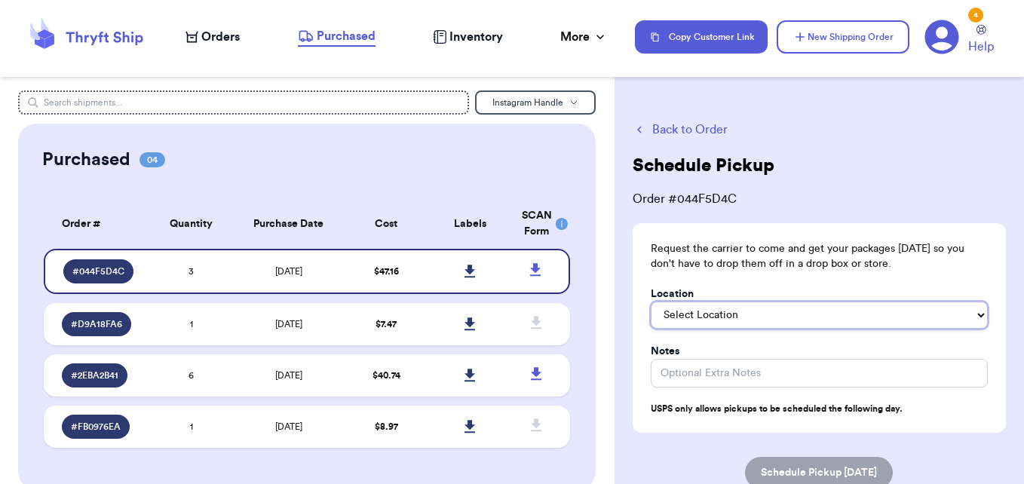
click at [773, 317] on select "Select Location In/At Mailbox On the Porch Front Door Back Door Side Door Knock…" at bounding box center [819, 315] width 337 height 27
select select "On the Porch"
click at [651, 302] on select "Select Location In/At Mailbox On the Porch Front Door Back Door Side Door Knock…" at bounding box center [819, 315] width 337 height 27
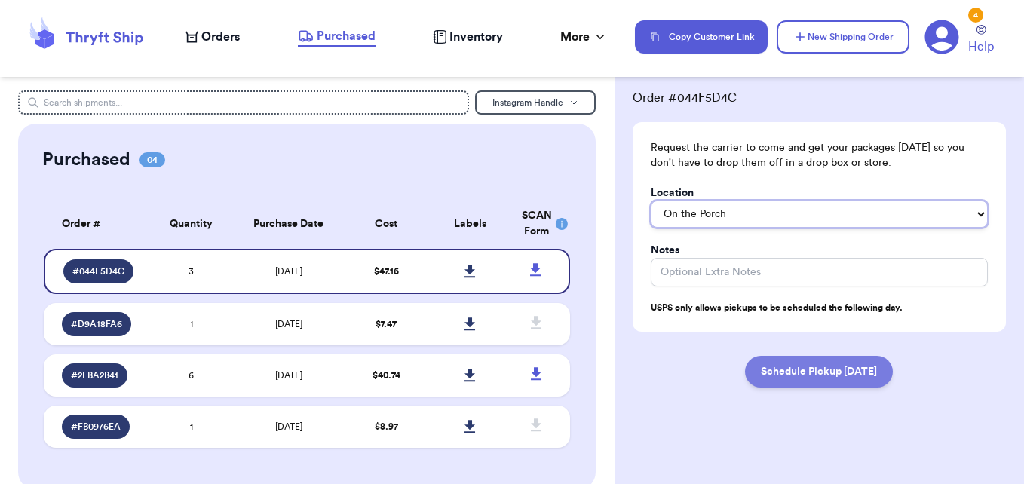
scroll to position [125, 0]
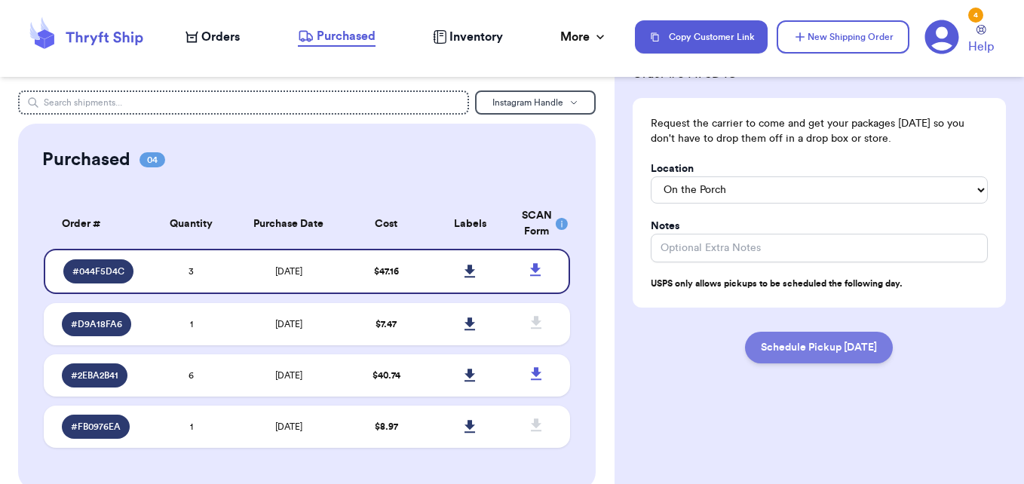
click at [769, 349] on button "Schedule Pickup [DATE]" at bounding box center [819, 348] width 148 height 32
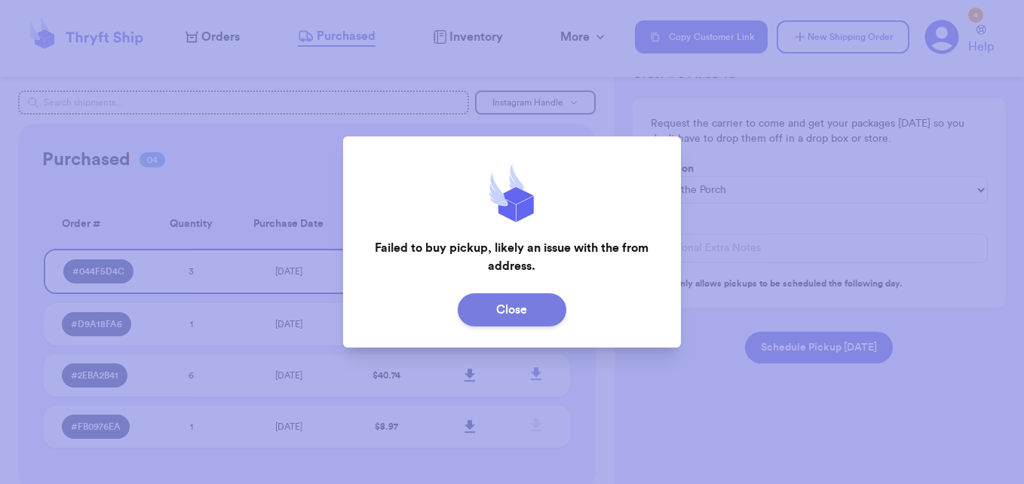
click at [538, 315] on button "Close" at bounding box center [512, 309] width 109 height 33
